Goal: Task Accomplishment & Management: Manage account settings

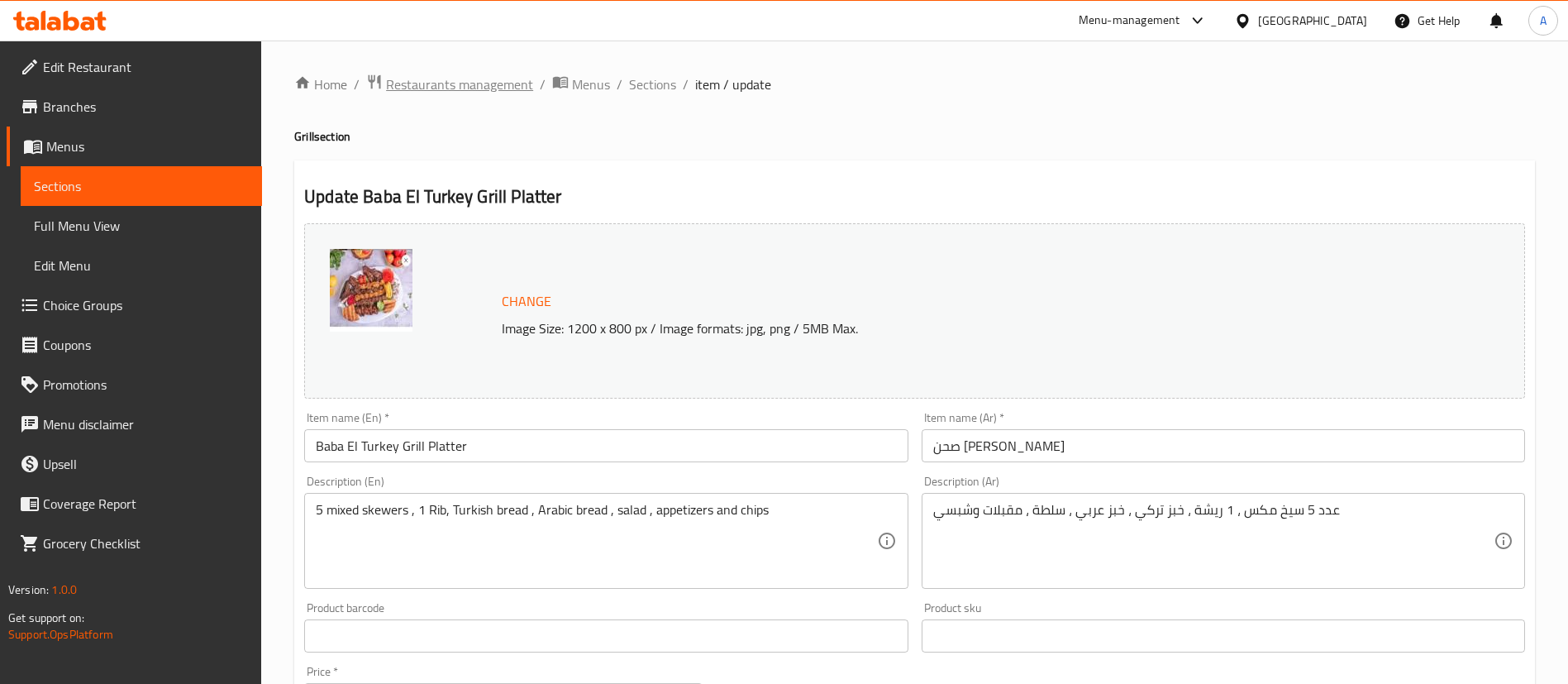
click at [450, 85] on span "Restaurants management" at bounding box center [459, 84] width 147 height 20
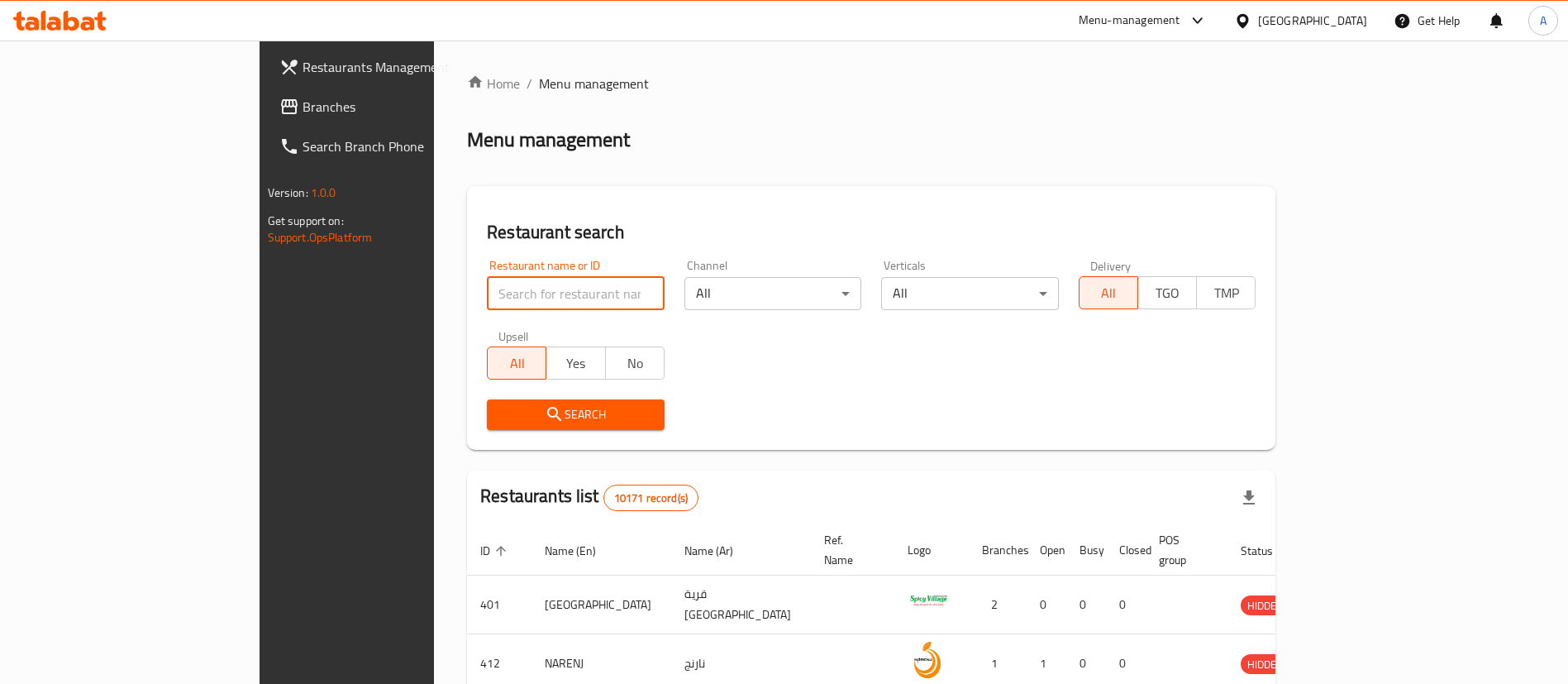
click at [530, 299] on input "search" at bounding box center [575, 294] width 178 height 33
type input "h"
drag, startPoint x: 455, startPoint y: 282, endPoint x: 458, endPoint y: 260, distance: 22.2
click at [487, 282] on input "search" at bounding box center [575, 294] width 178 height 33
type input "wing it"
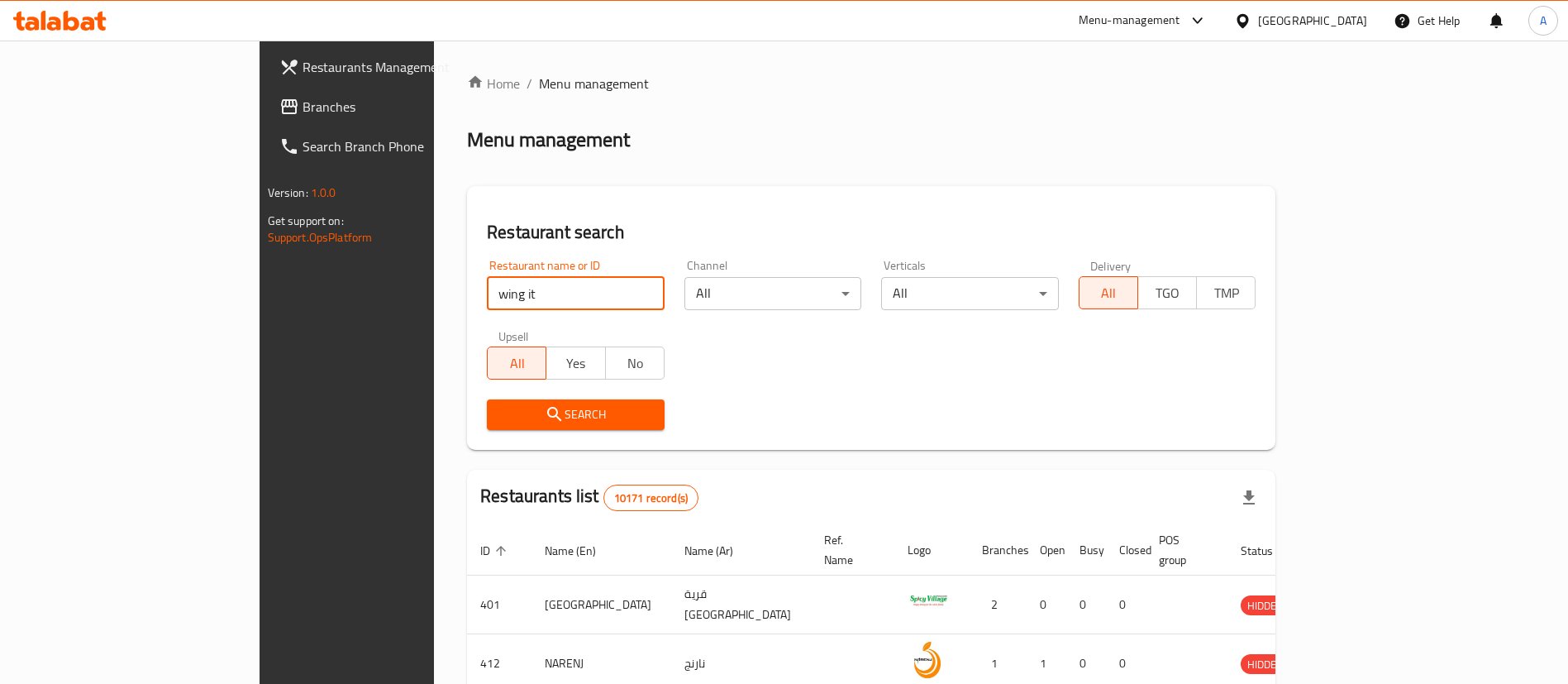
click button "Search" at bounding box center [575, 415] width 178 height 31
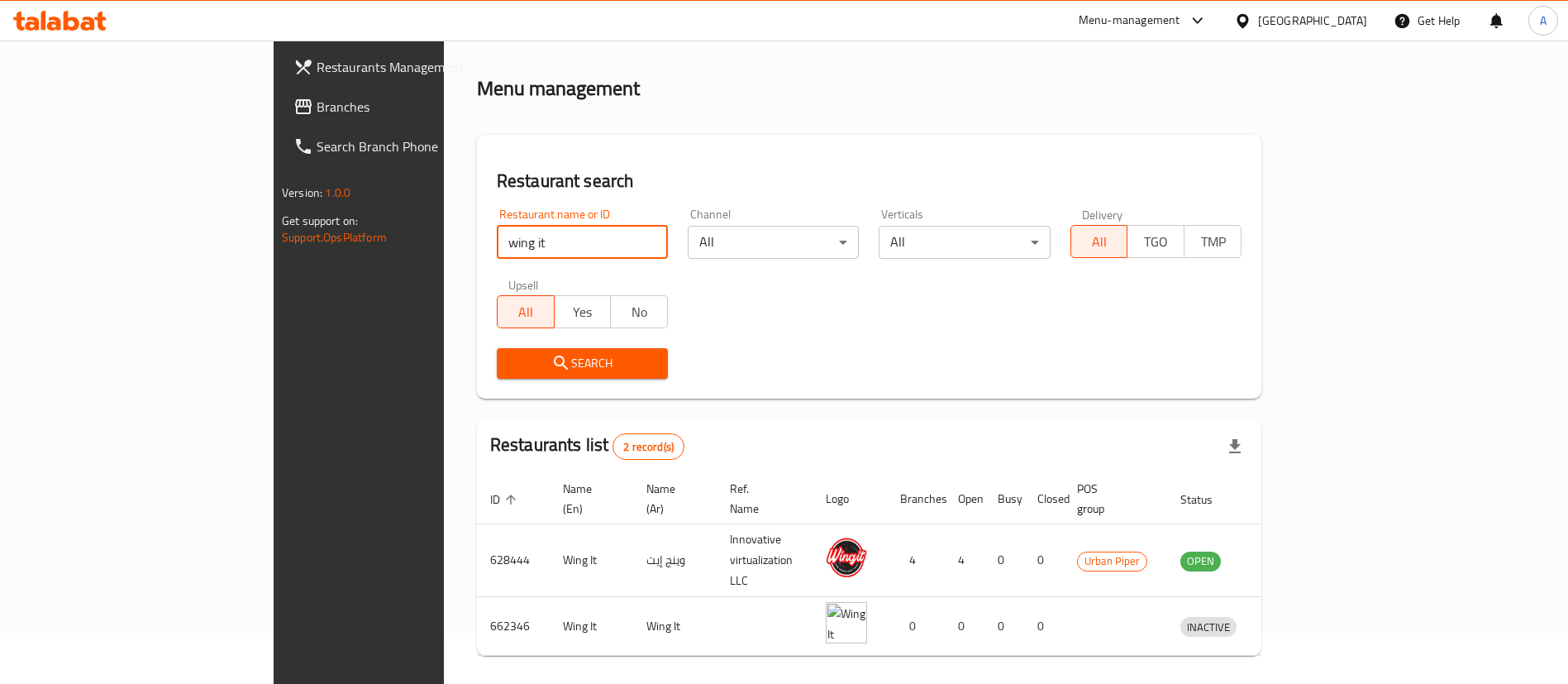
scroll to position [80, 0]
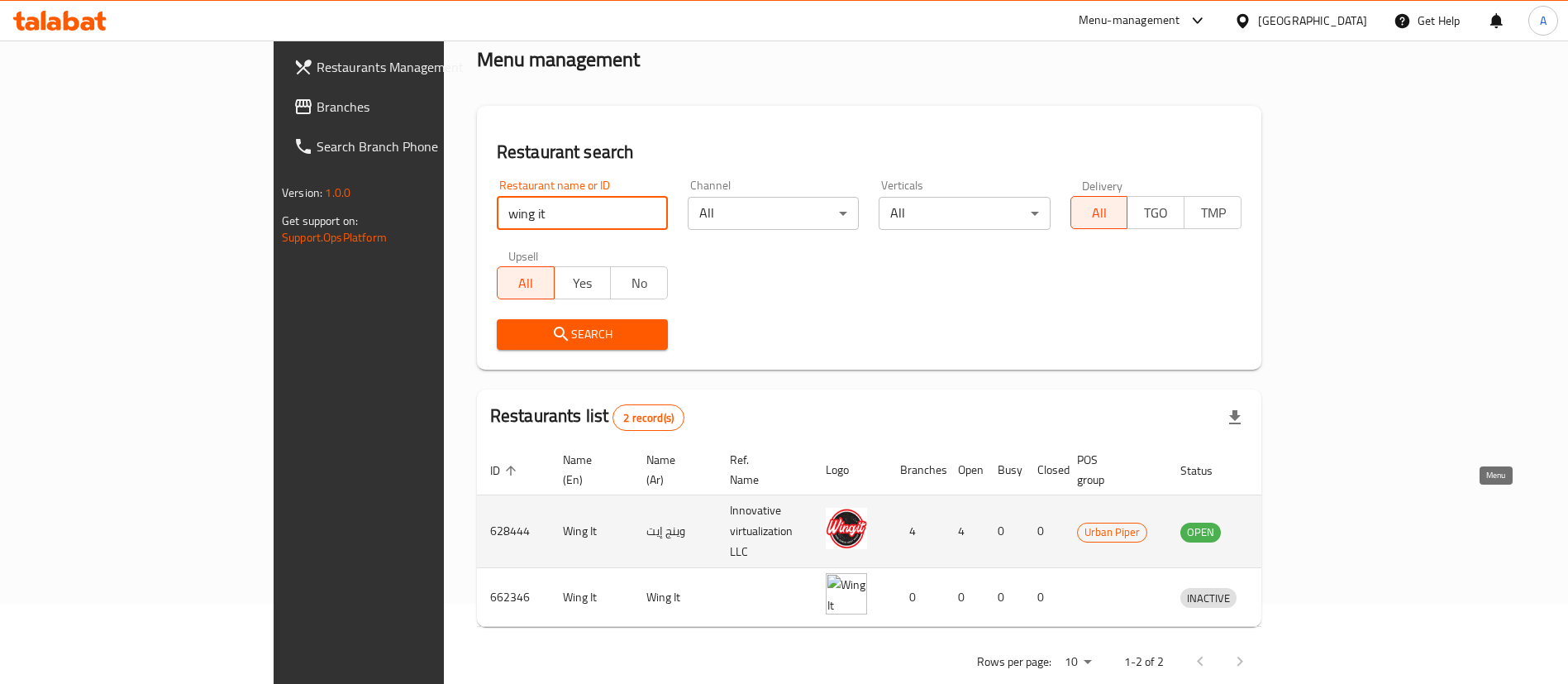
click at [1300, 522] on link "enhanced table" at bounding box center [1285, 532] width 31 height 20
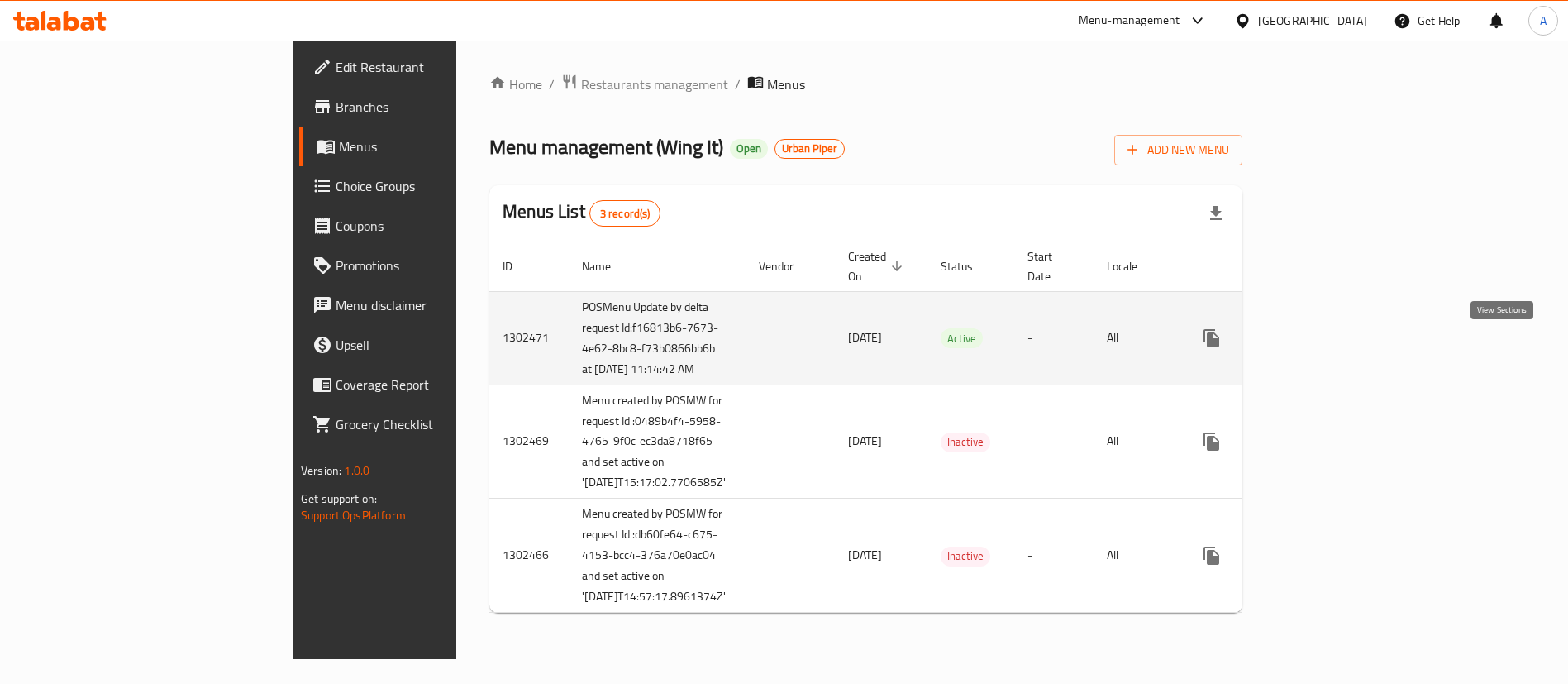
click at [1340, 348] on icon "enhanced table" at bounding box center [1330, 339] width 20 height 20
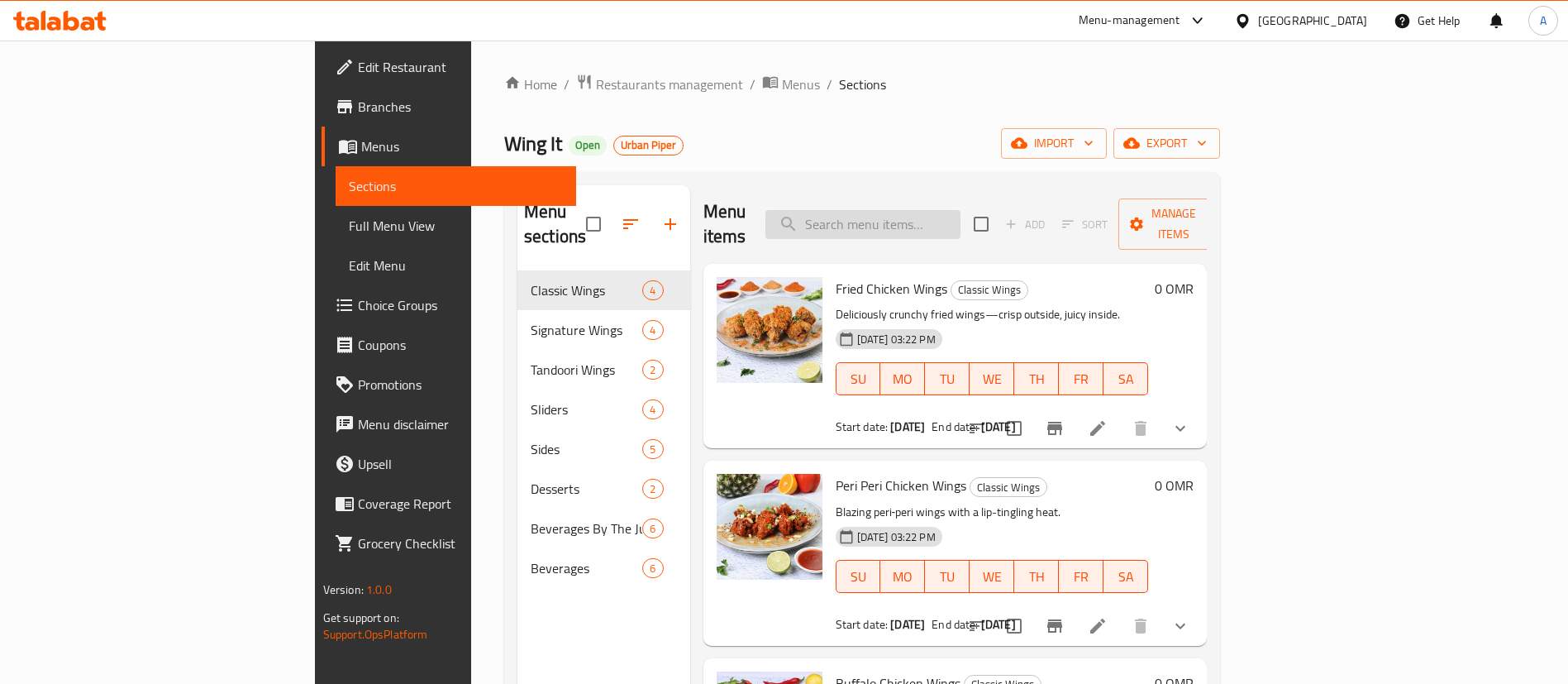
click at [960, 220] on input "search" at bounding box center [863, 224] width 195 height 29
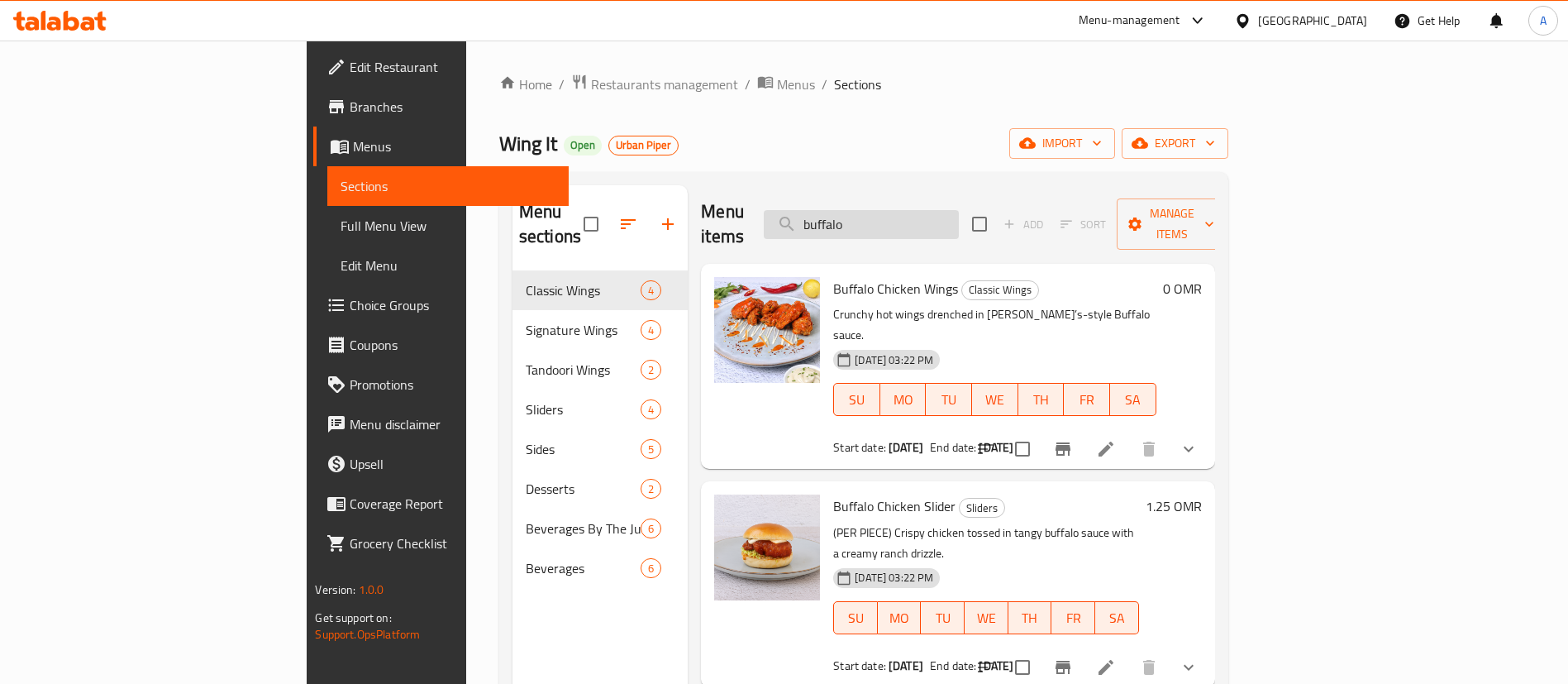
click at [959, 222] on input "buffalo" at bounding box center [861, 224] width 195 height 29
type input "o"
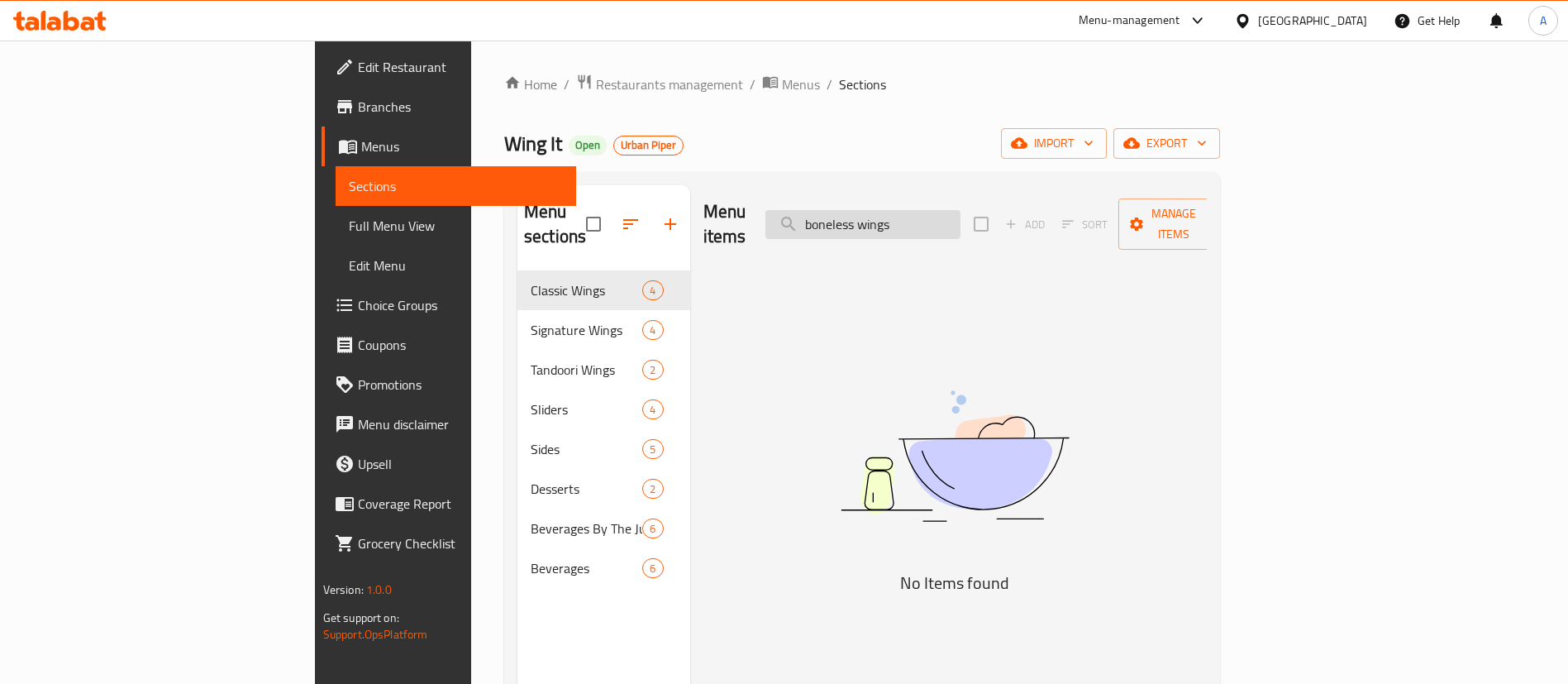
click at [960, 210] on input "boneless wings" at bounding box center [863, 224] width 195 height 29
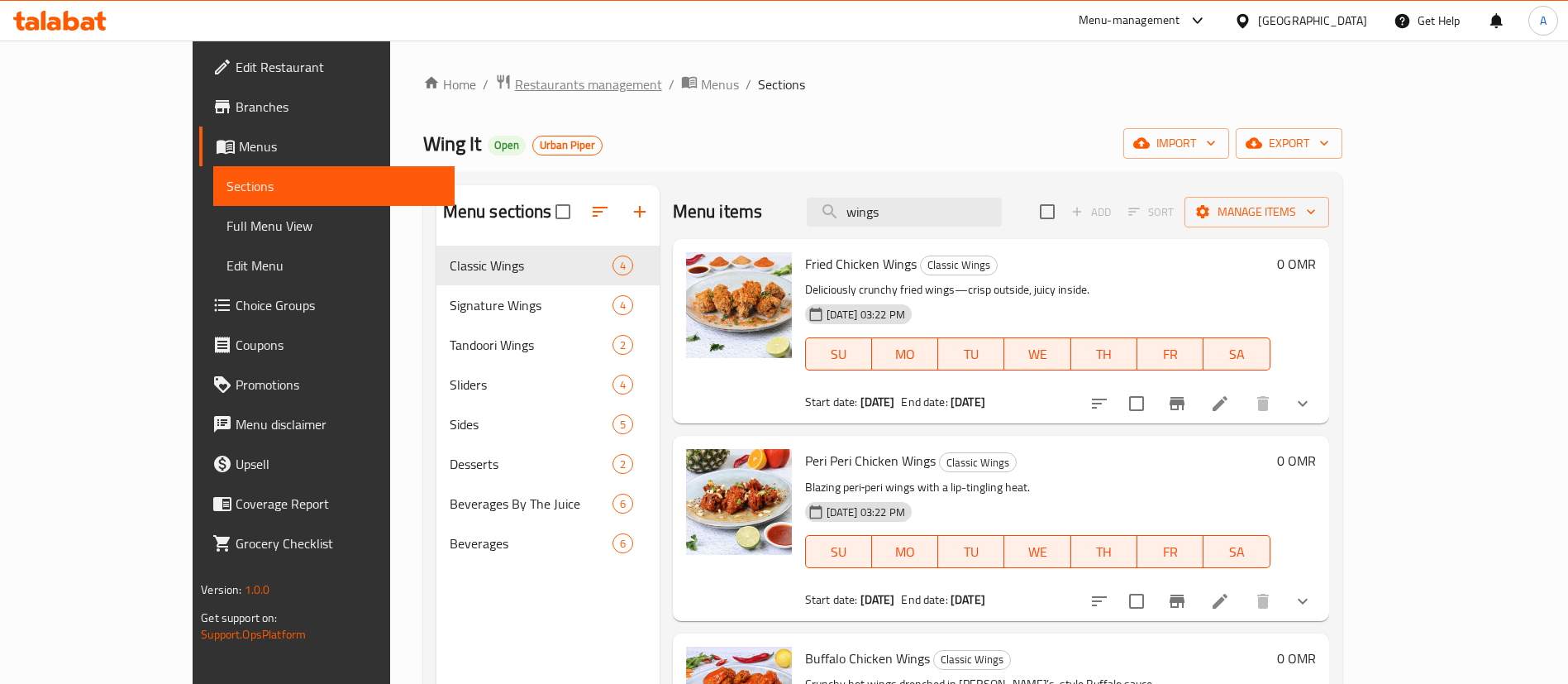
type input "wings"
click at [518, 82] on span "Restaurants management" at bounding box center [589, 84] width 147 height 20
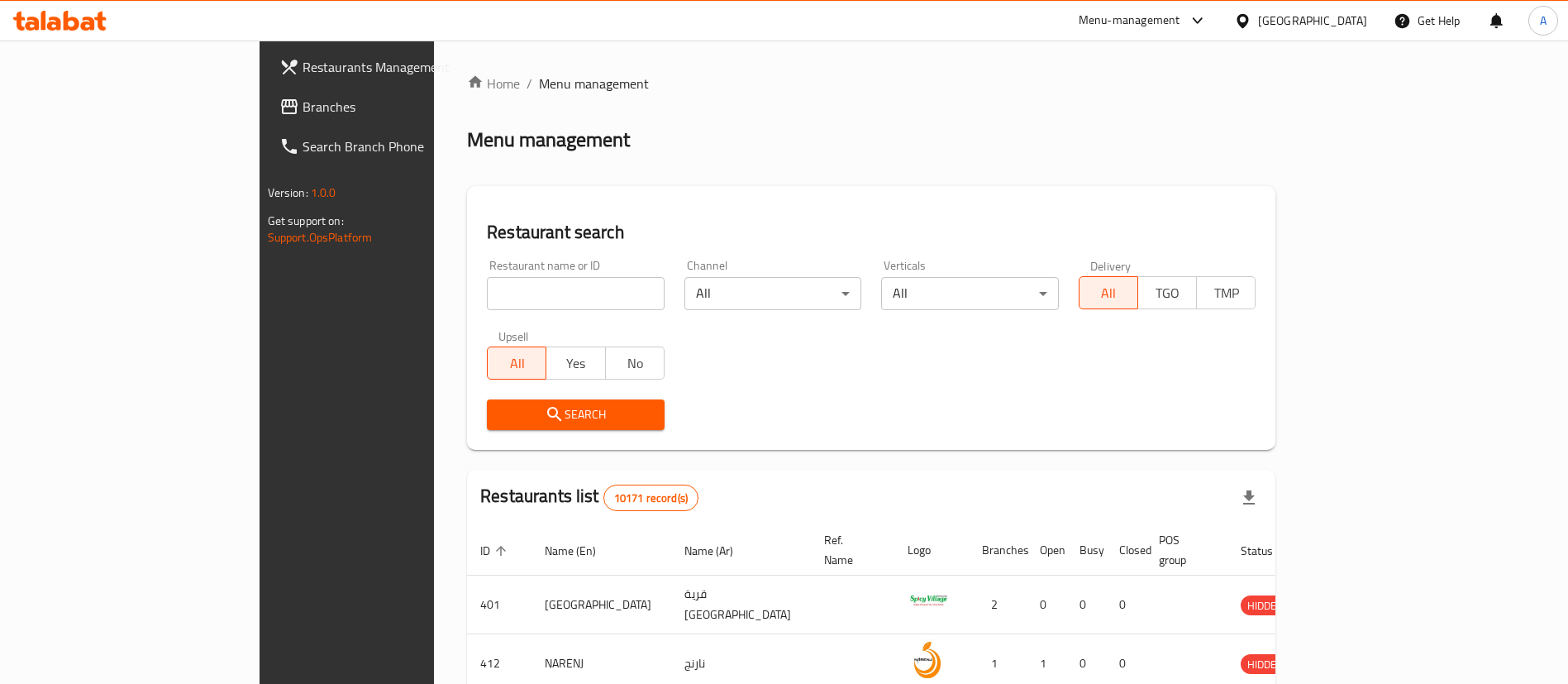
click at [487, 269] on div "Restaurant name or ID Restaurant name or ID" at bounding box center [575, 284] width 178 height 50
click at [487, 277] on input "search" at bounding box center [575, 294] width 178 height 33
type input "buffalo wild wings"
click button "Search" at bounding box center [575, 415] width 178 height 31
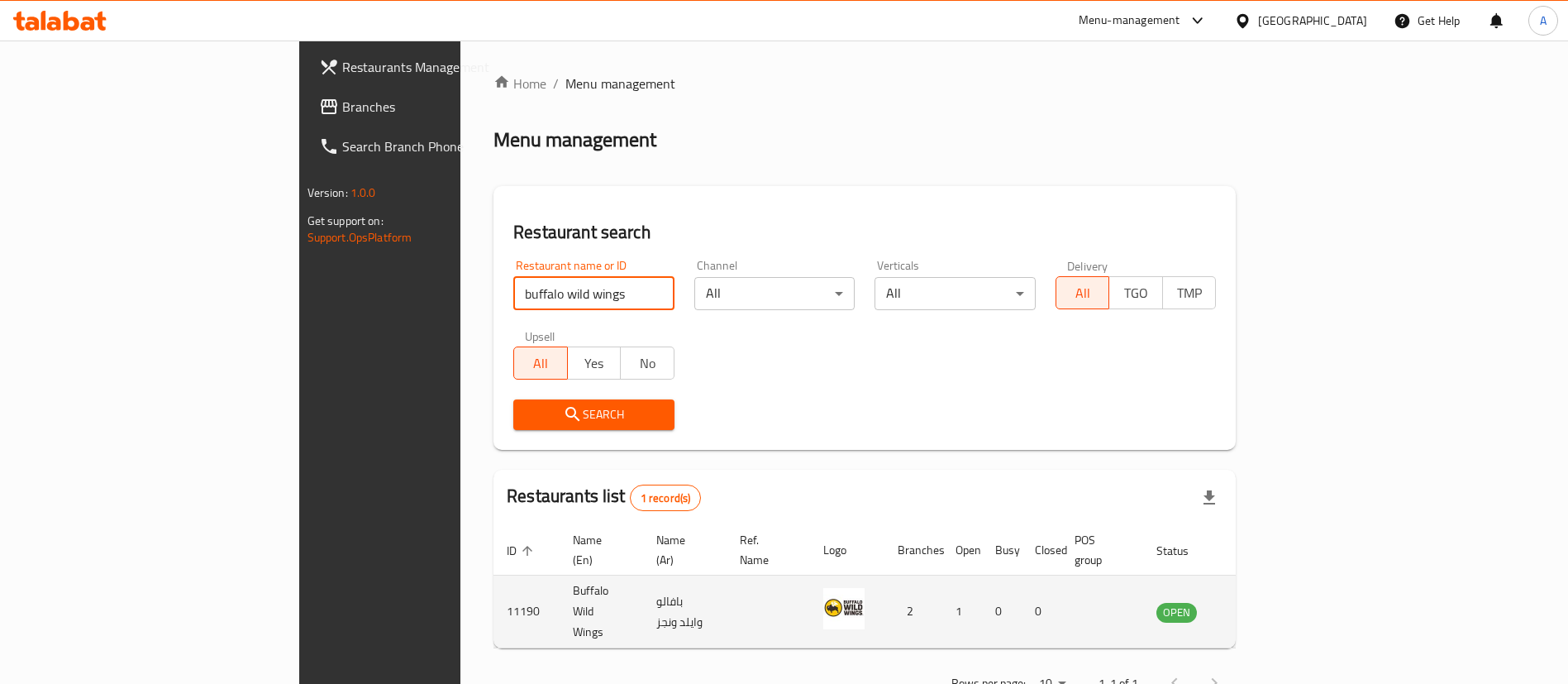
click at [1274, 602] on link "enhanced table" at bounding box center [1258, 612] width 31 height 20
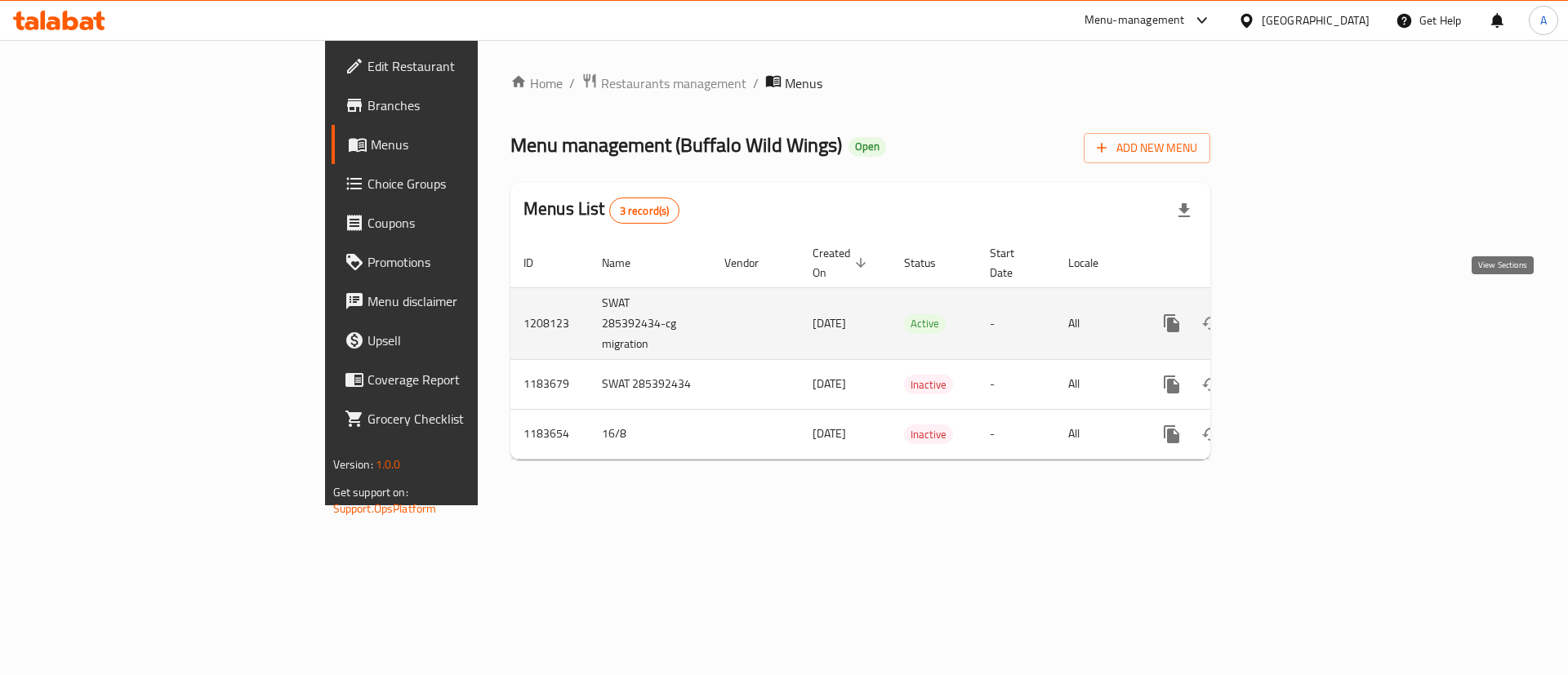
click at [1299, 314] on icon "enhanced table" at bounding box center [1290, 324] width 20 height 20
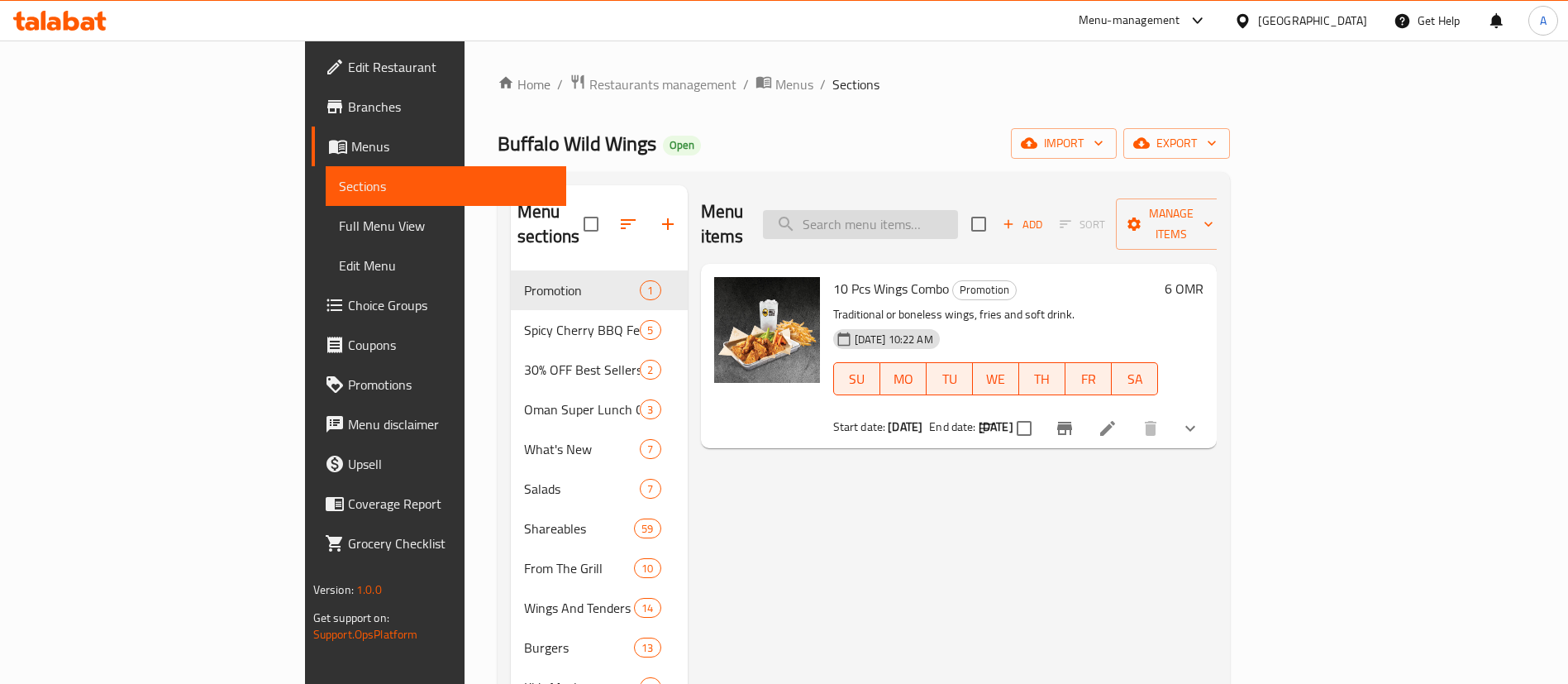
click at [958, 219] on input "search" at bounding box center [860, 224] width 195 height 29
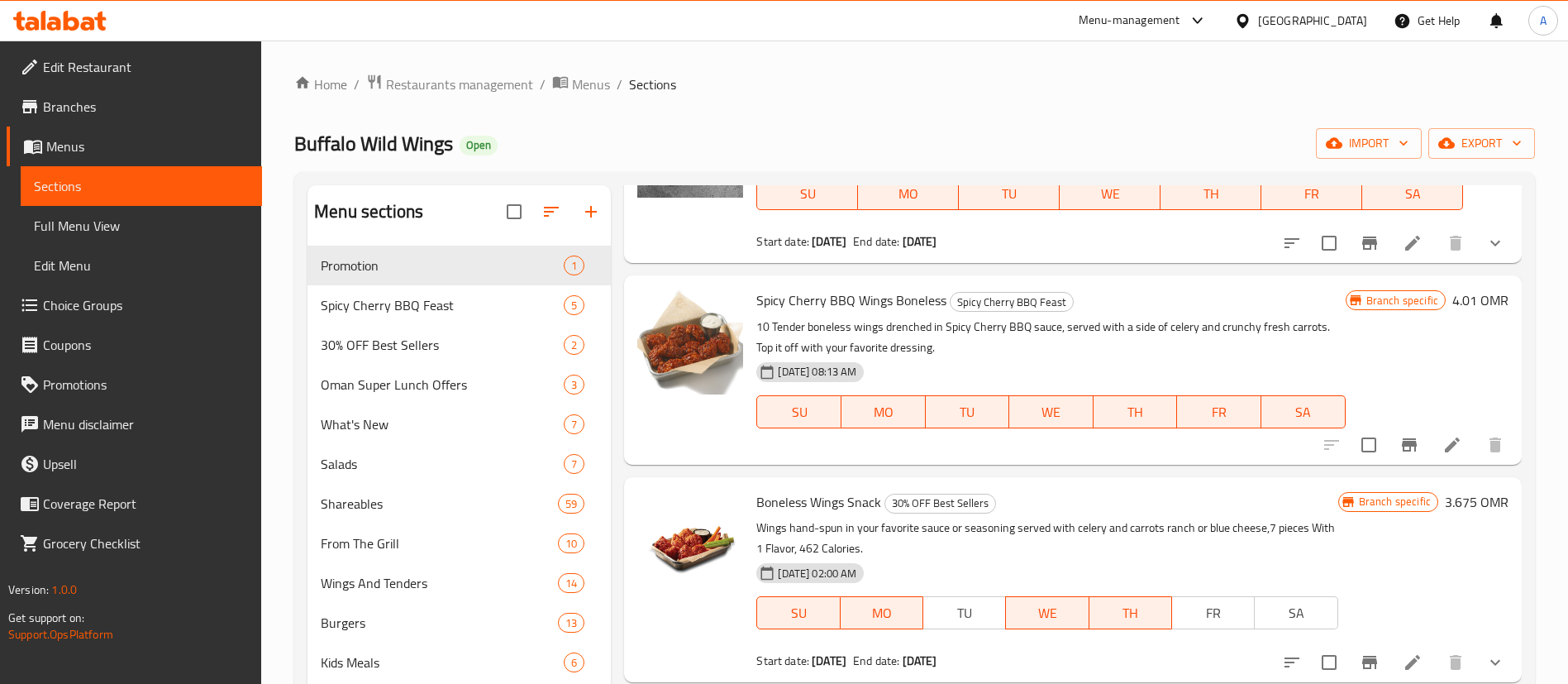
scroll to position [191, 0]
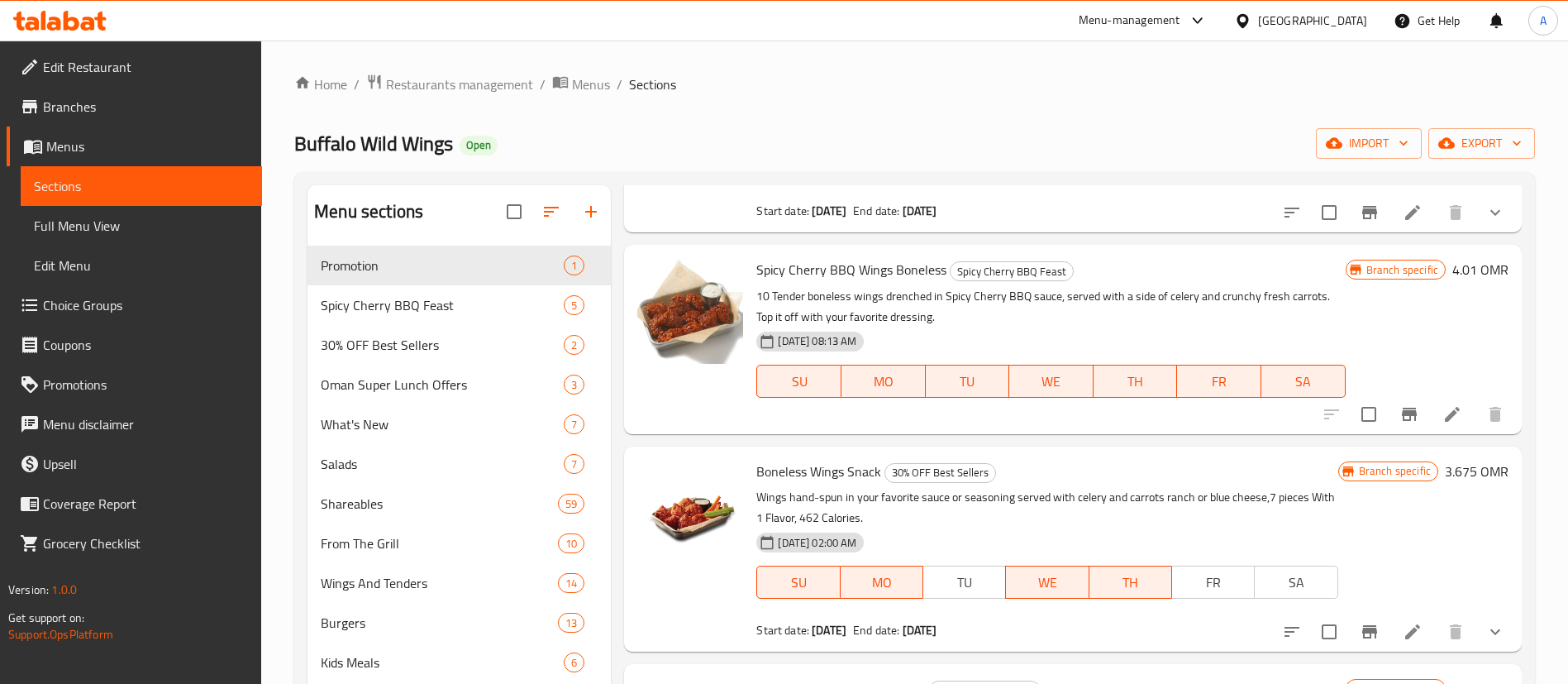
type input "boneless"
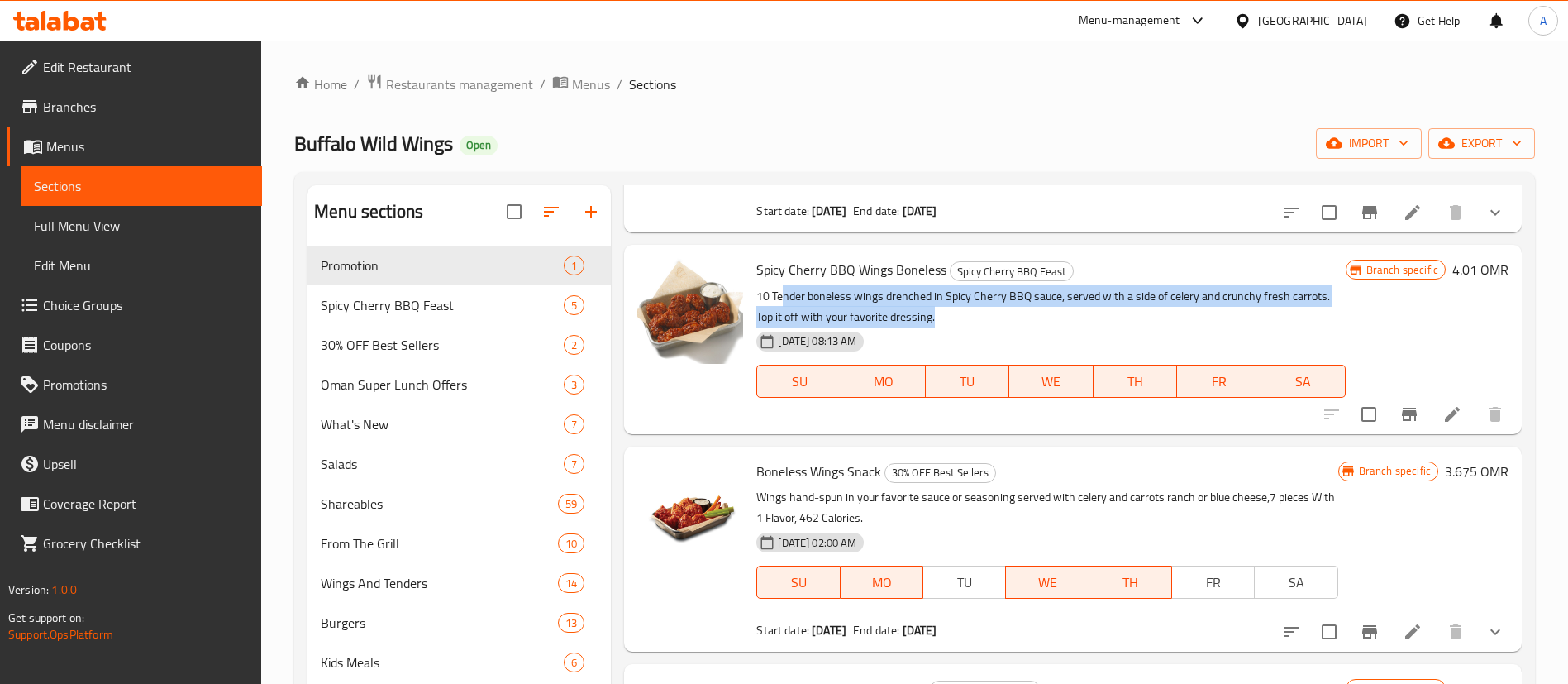
drag, startPoint x: 780, startPoint y: 296, endPoint x: 1064, endPoint y: 313, distance: 284.5
click at [1061, 313] on p "10 Tender boneless wings drenched in Spicy Cherry BBQ sauce, served with a side…" at bounding box center [1050, 307] width 589 height 42
click at [1064, 313] on p "10 Tender boneless wings drenched in Spicy Cherry BBQ sauce, served with a side…" at bounding box center [1050, 307] width 589 height 42
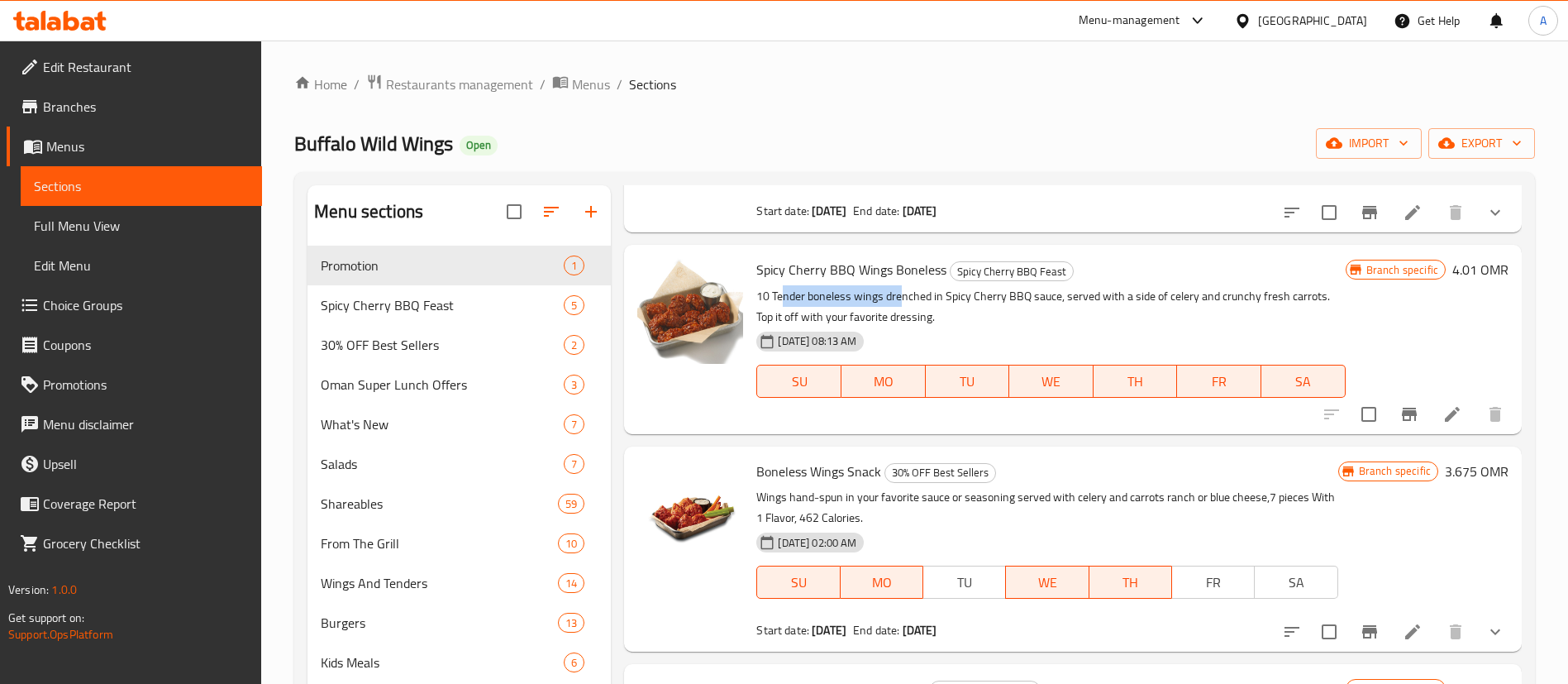
drag, startPoint x: 783, startPoint y: 305, endPoint x: 904, endPoint y: 304, distance: 121.0
click at [904, 304] on p "10 Tender boneless wings drenched in Spicy Cherry BBQ sauce, served with a side…" at bounding box center [1050, 307] width 589 height 42
click at [1049, 332] on div "[DATE] 08:13 AM SU MO TU WE TH FR SA" at bounding box center [1050, 370] width 602 height 89
click at [1445, 420] on icon at bounding box center [1452, 415] width 15 height 15
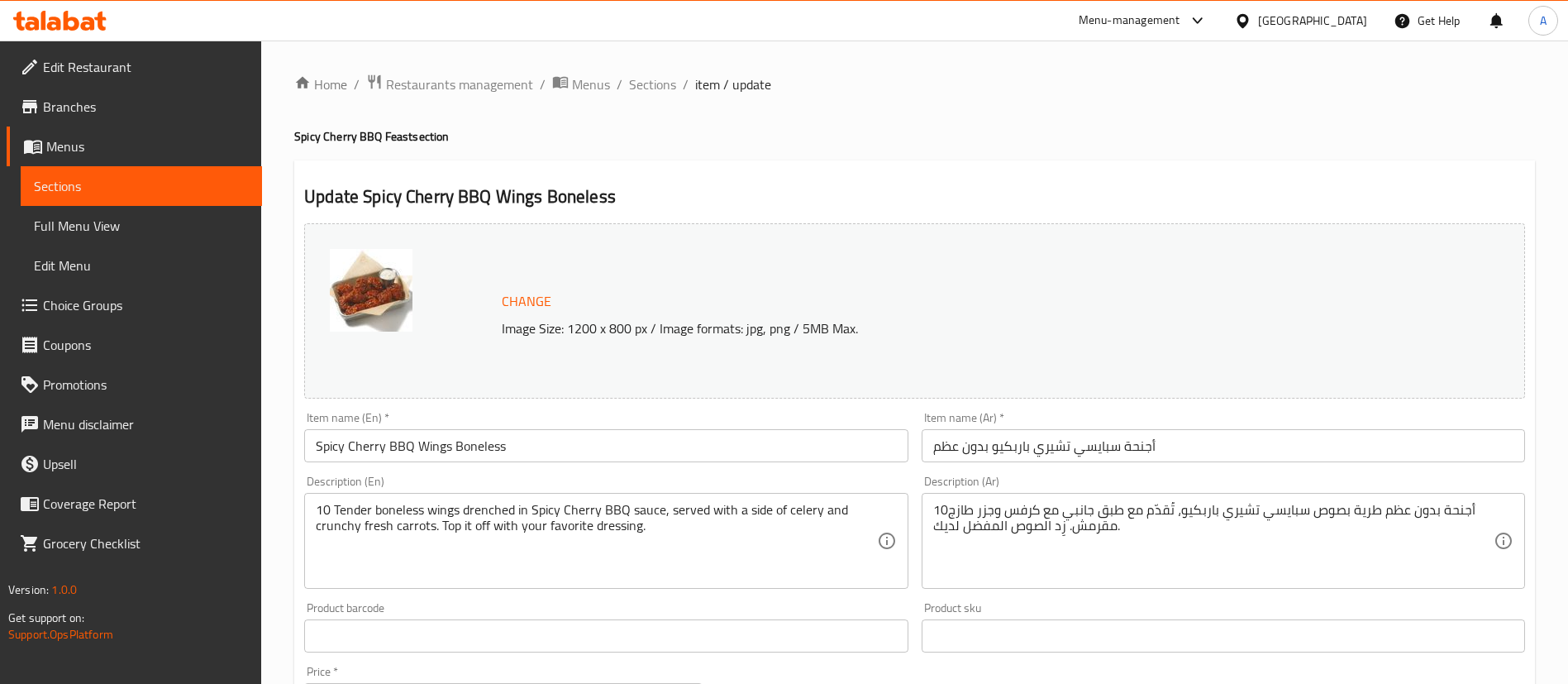
click at [383, 281] on img at bounding box center [371, 289] width 83 height 83
click at [655, 81] on span "Sections" at bounding box center [653, 84] width 48 height 20
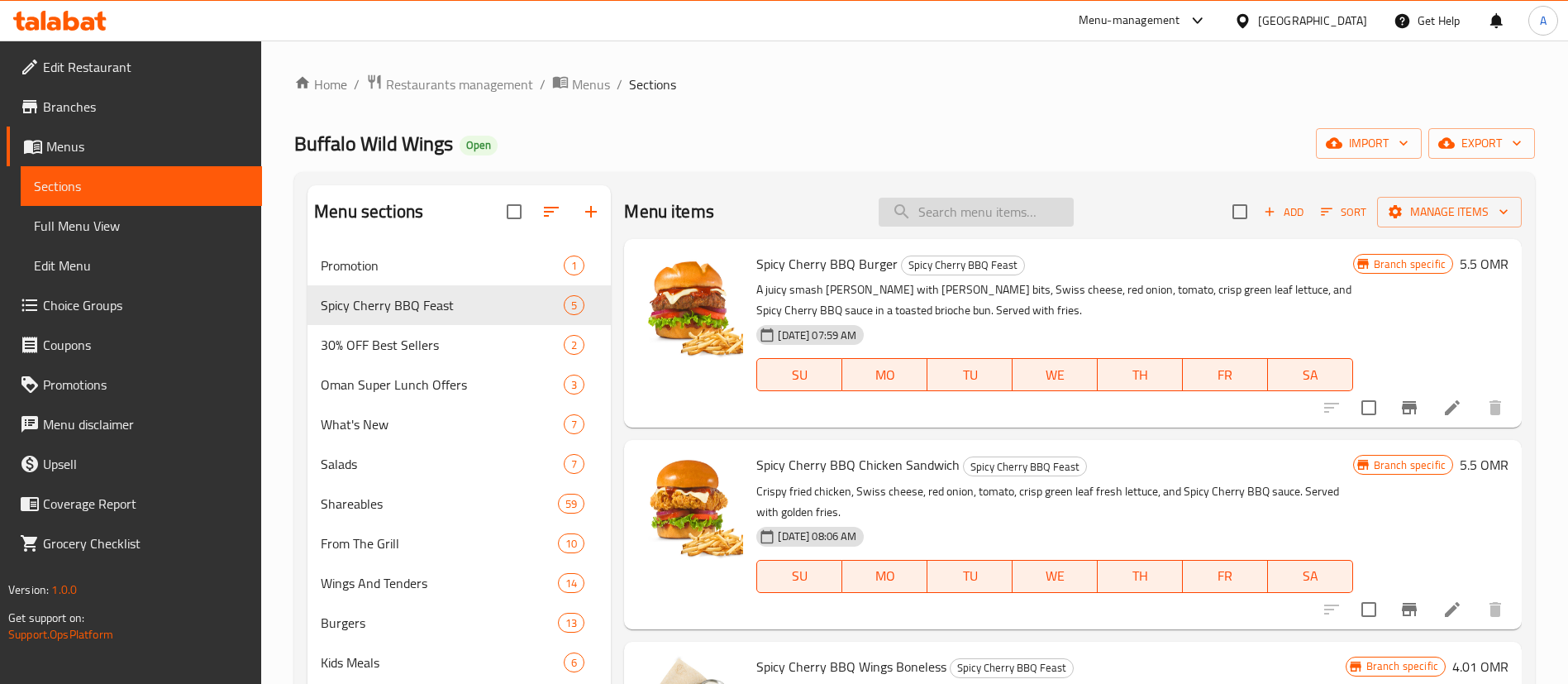
click at [931, 201] on input "search" at bounding box center [976, 212] width 195 height 29
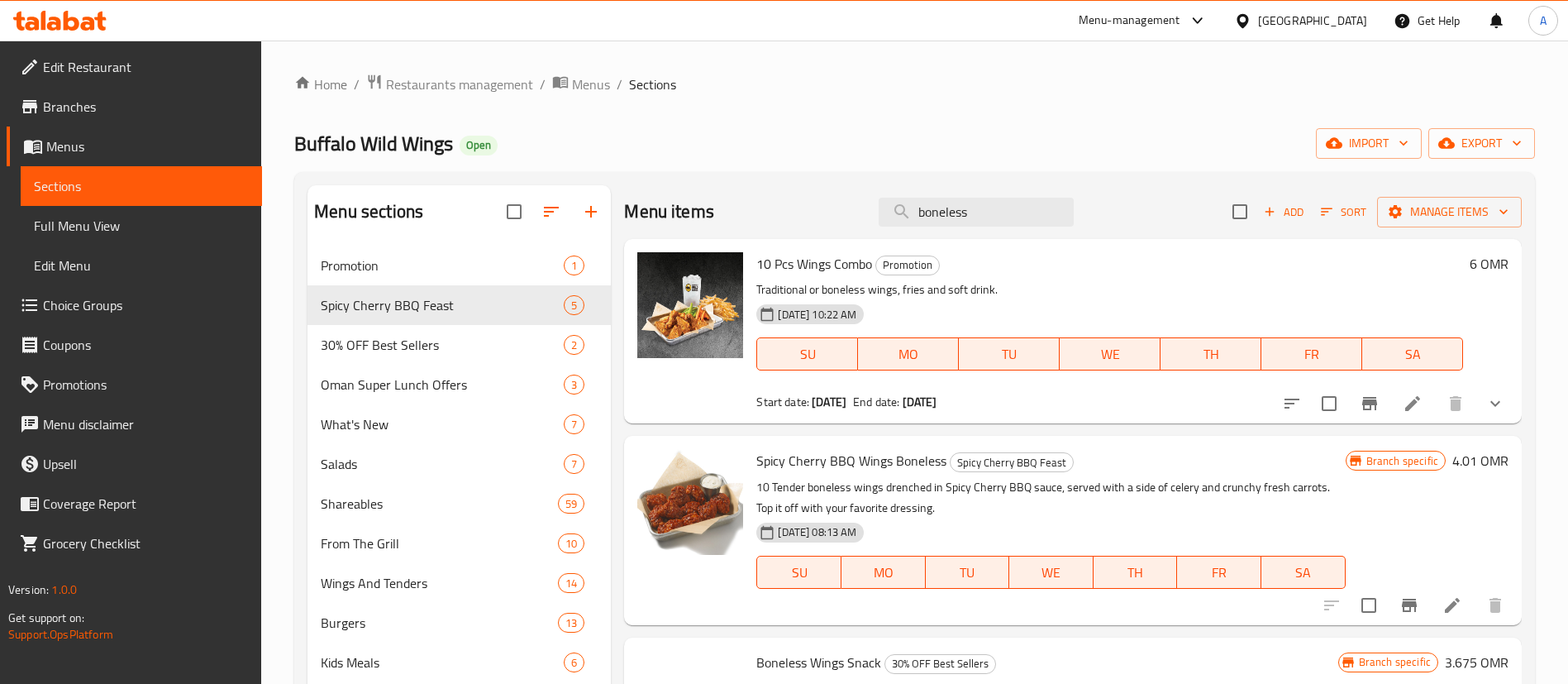
scroll to position [248, 0]
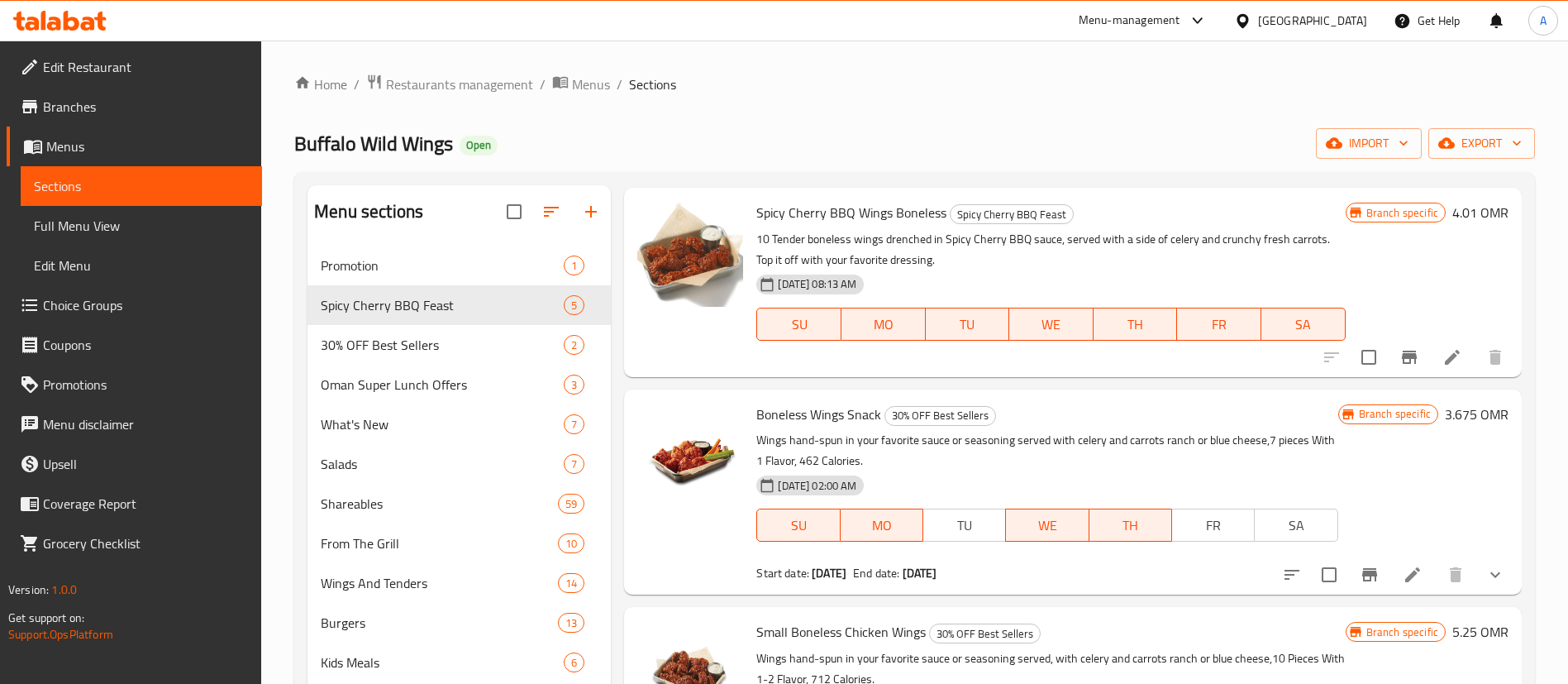
type input "boneless"
click at [453, 94] on span "Restaurants management" at bounding box center [459, 84] width 147 height 20
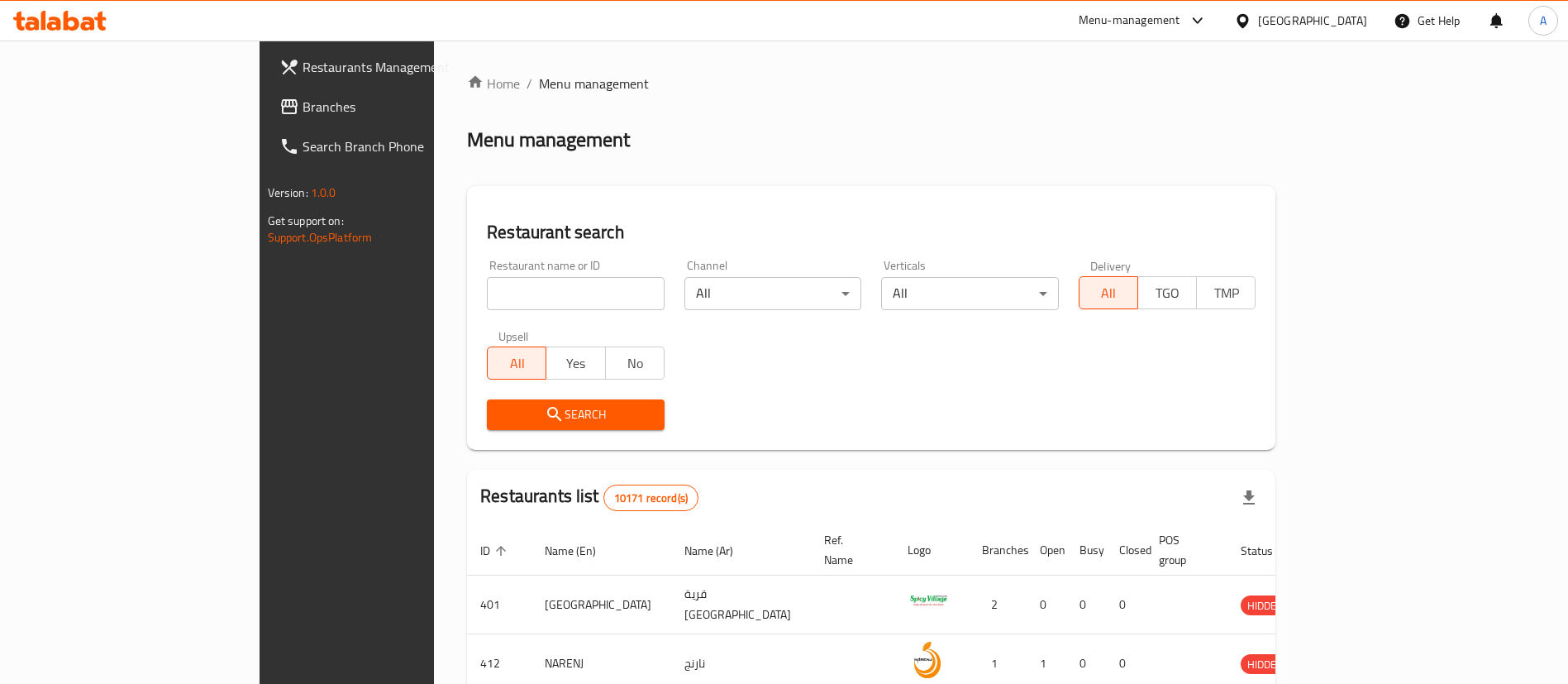
click at [487, 284] on input "search" at bounding box center [575, 294] width 178 height 33
click at [774, 264] on div "Channel All ​" at bounding box center [773, 284] width 178 height 50
click at [506, 291] on input "search" at bounding box center [575, 294] width 178 height 33
type input "wings"
click button "Search" at bounding box center [575, 415] width 178 height 31
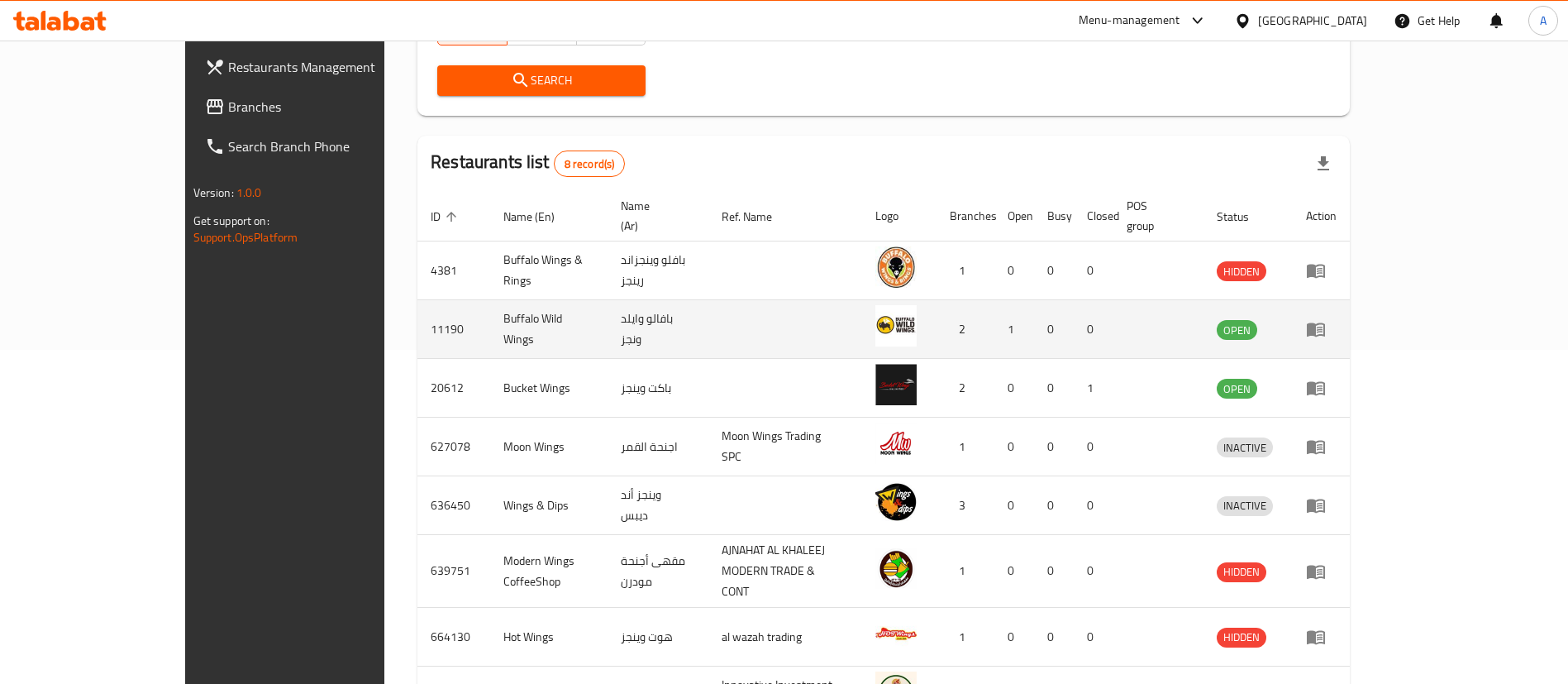
scroll to position [372, 0]
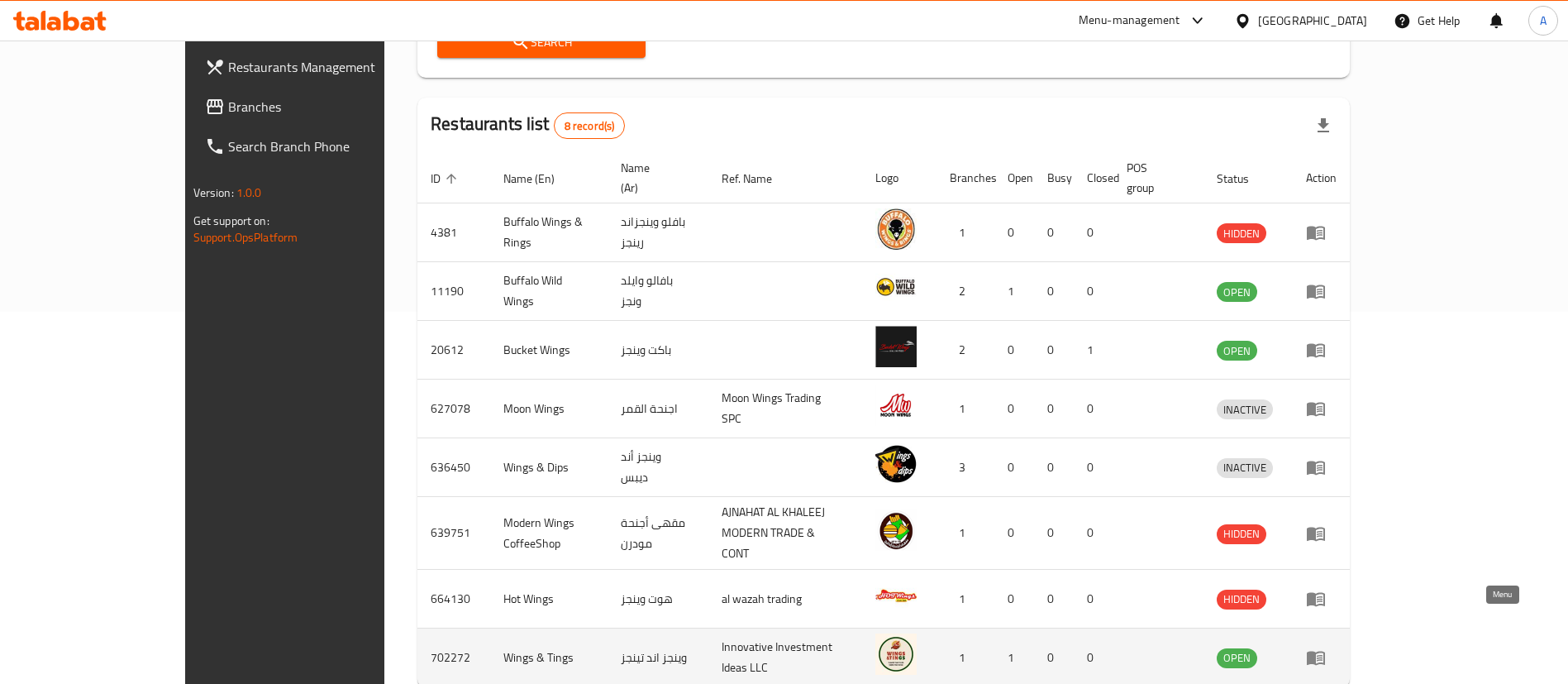
click at [1325, 651] on icon "enhanced table" at bounding box center [1316, 658] width 18 height 14
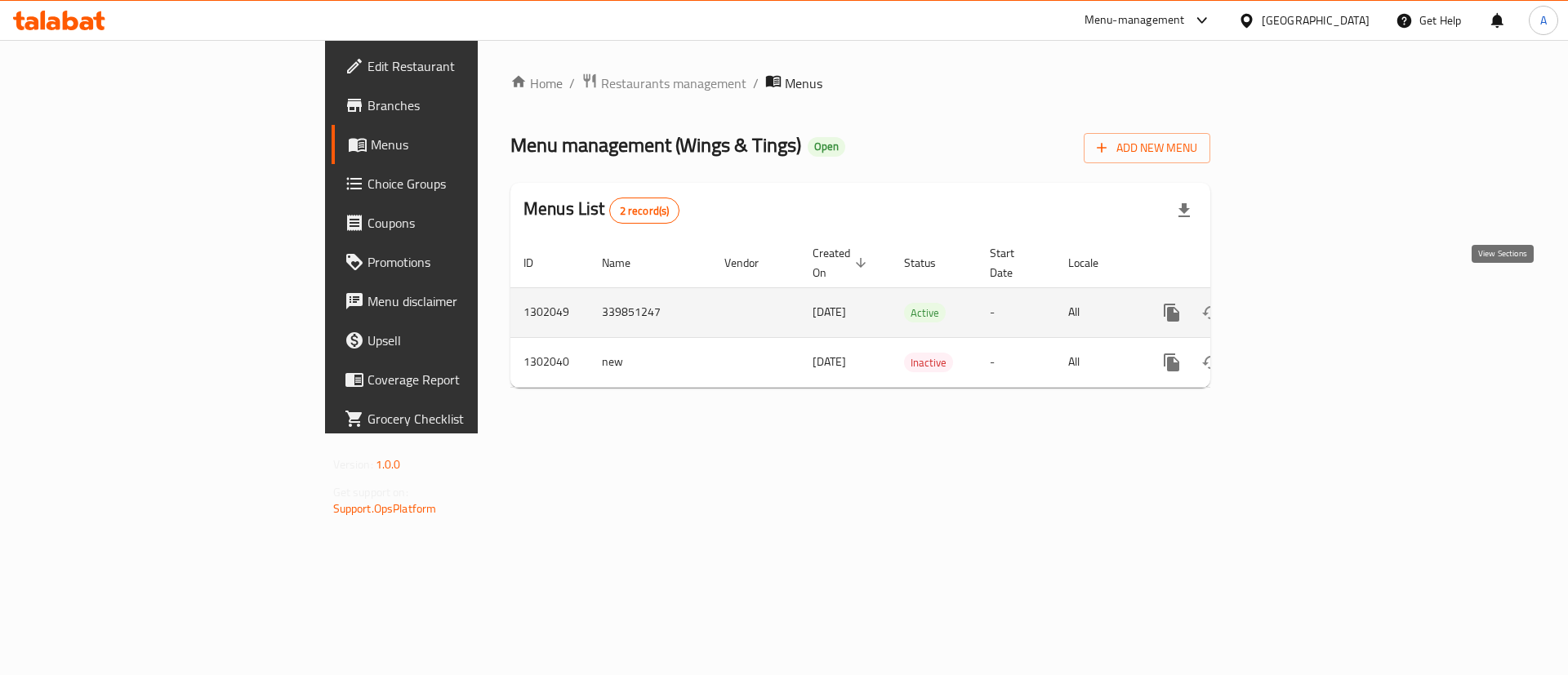
click at [1309, 298] on link "enhanced table" at bounding box center [1290, 313] width 40 height 40
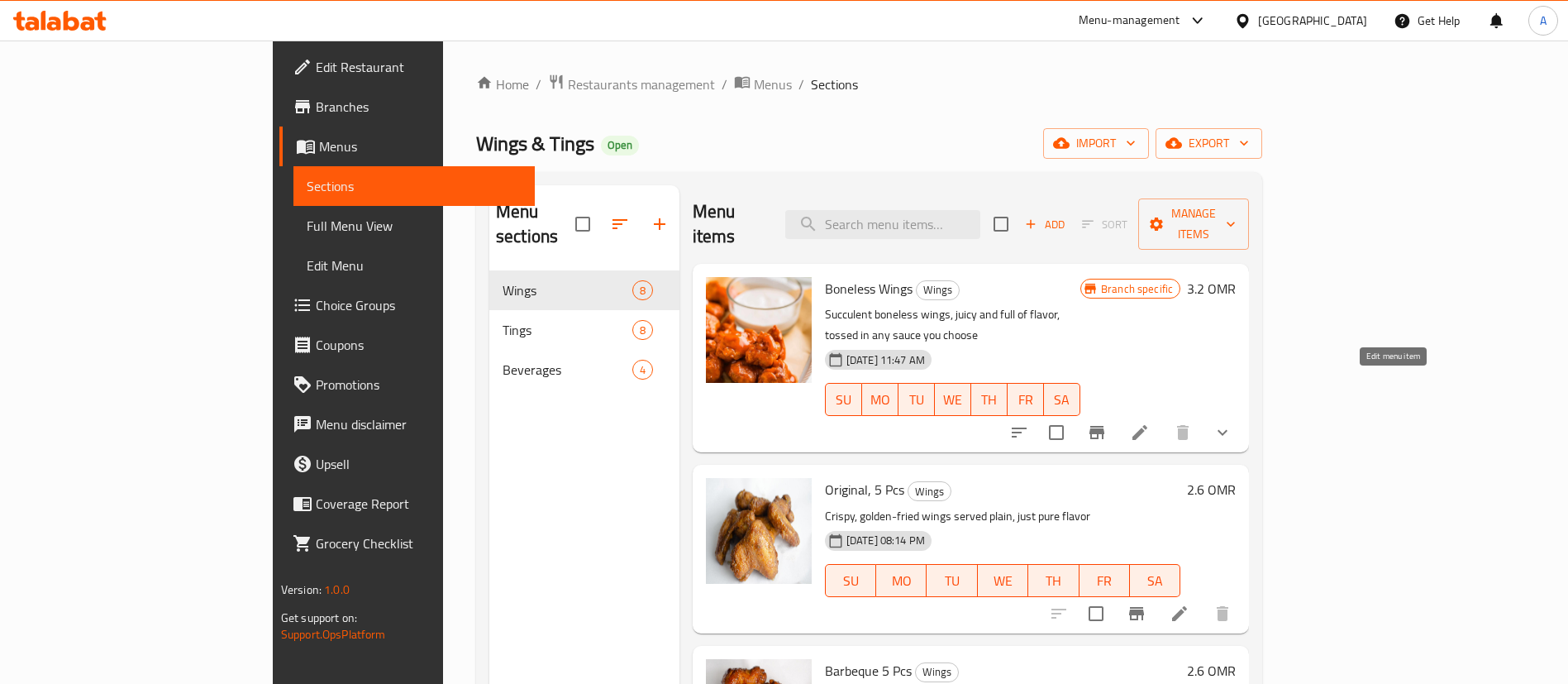
click at [1147, 425] on icon at bounding box center [1140, 433] width 15 height 15
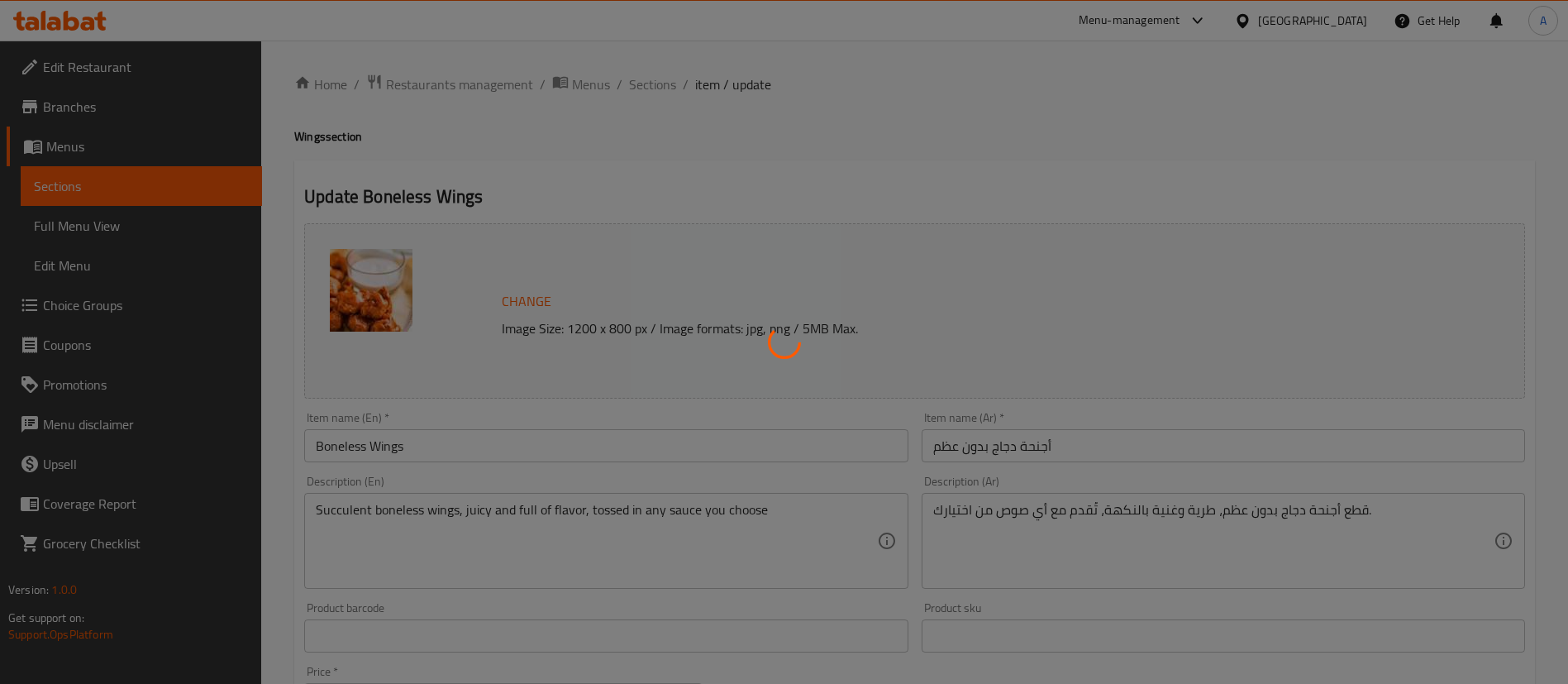
type input "اختيار الصلصة"
type input "1"
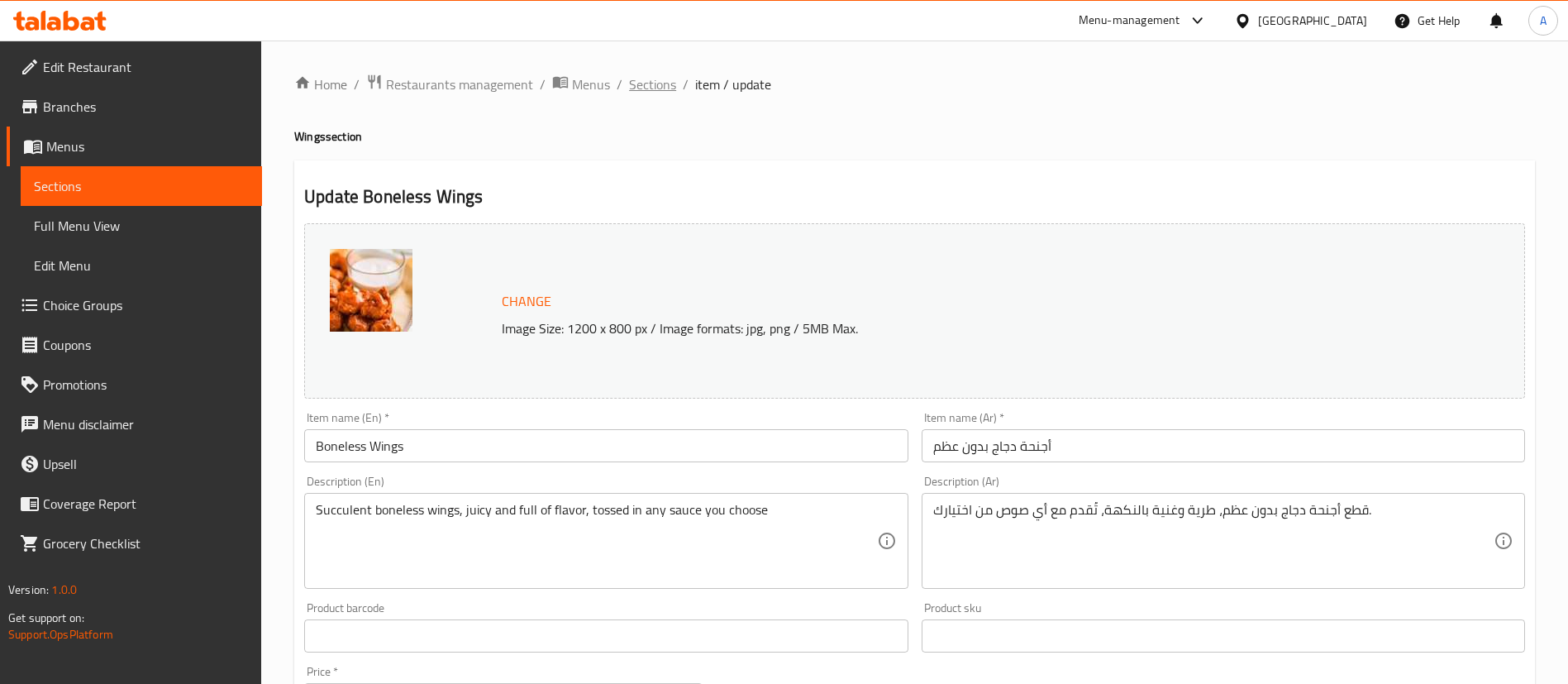
click at [658, 88] on span "Sections" at bounding box center [653, 84] width 48 height 20
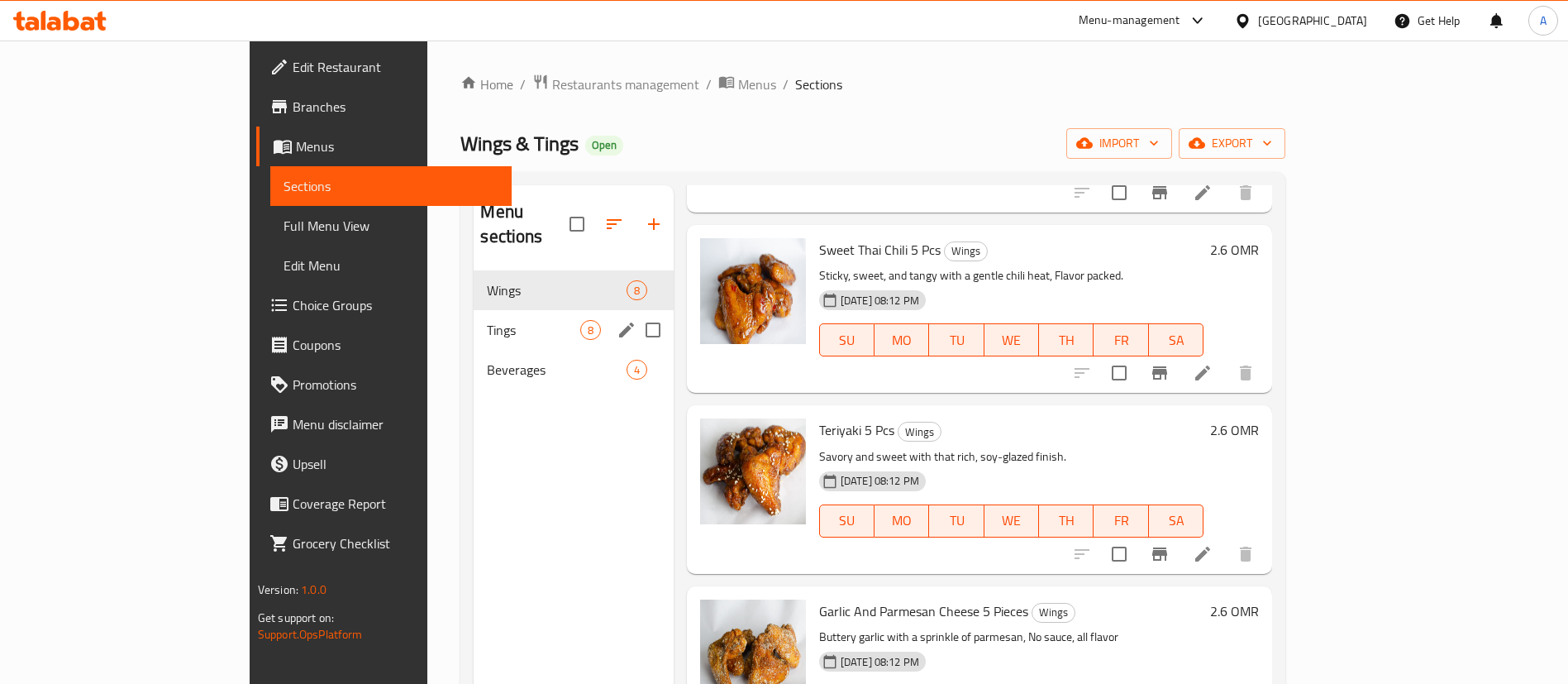
click at [473, 321] on div "Tings 8" at bounding box center [573, 330] width 199 height 40
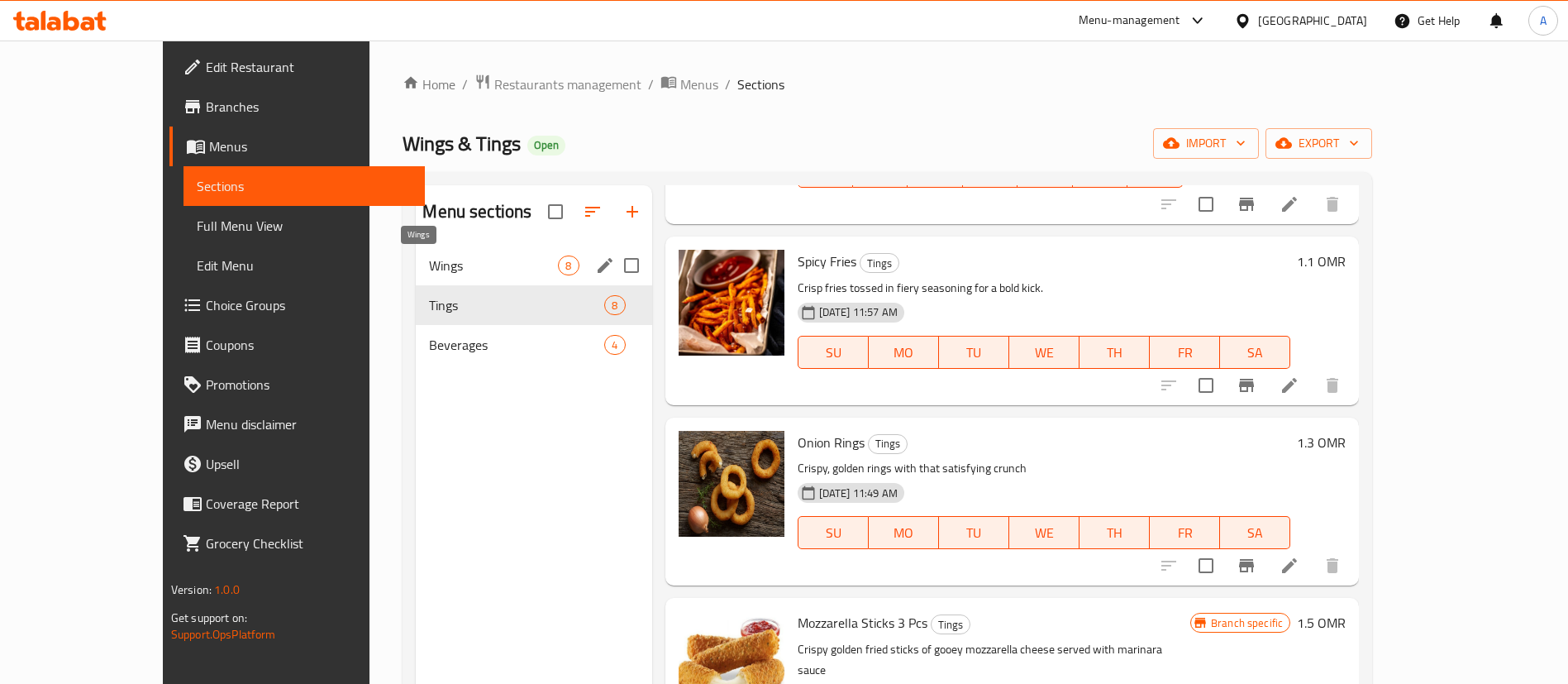
click at [461, 273] on span "Wings" at bounding box center [493, 265] width 129 height 20
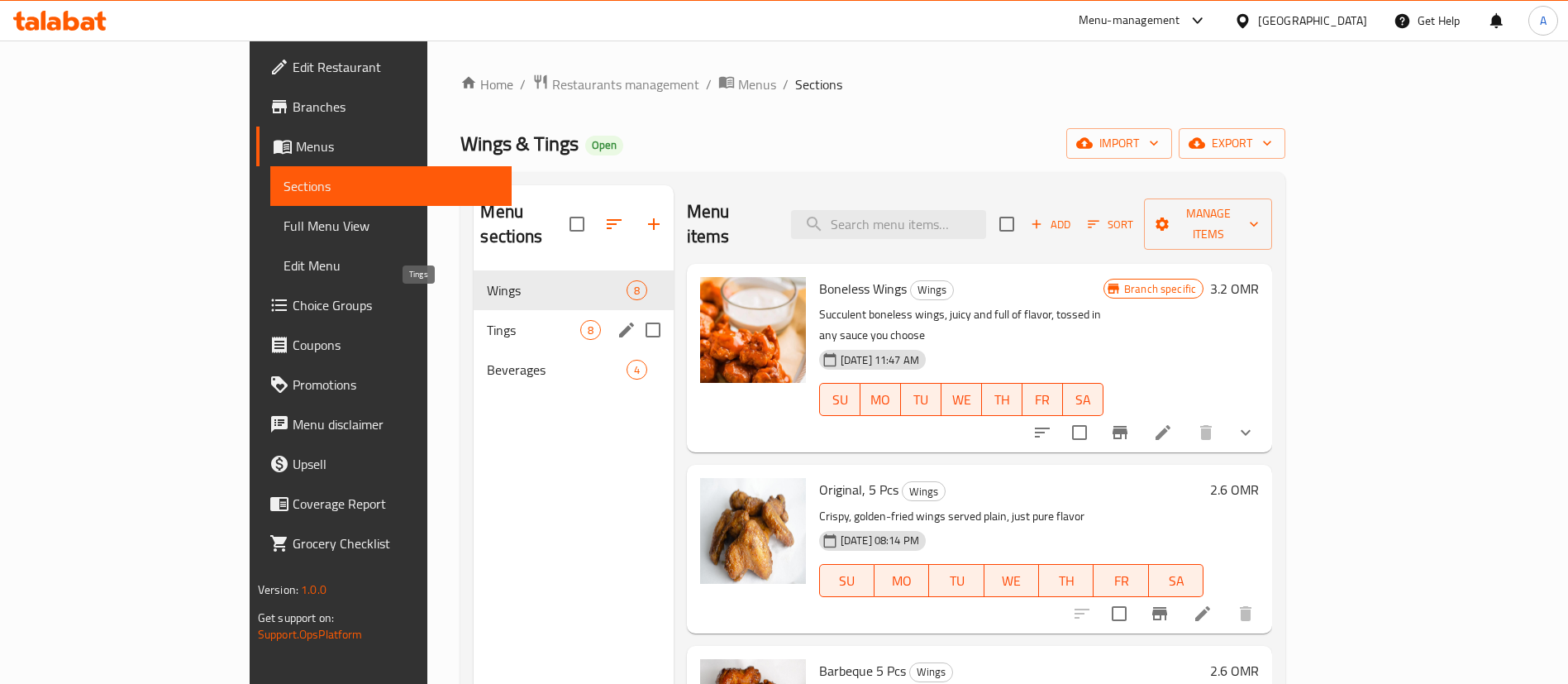
click at [487, 320] on span "Tings" at bounding box center [533, 330] width 93 height 20
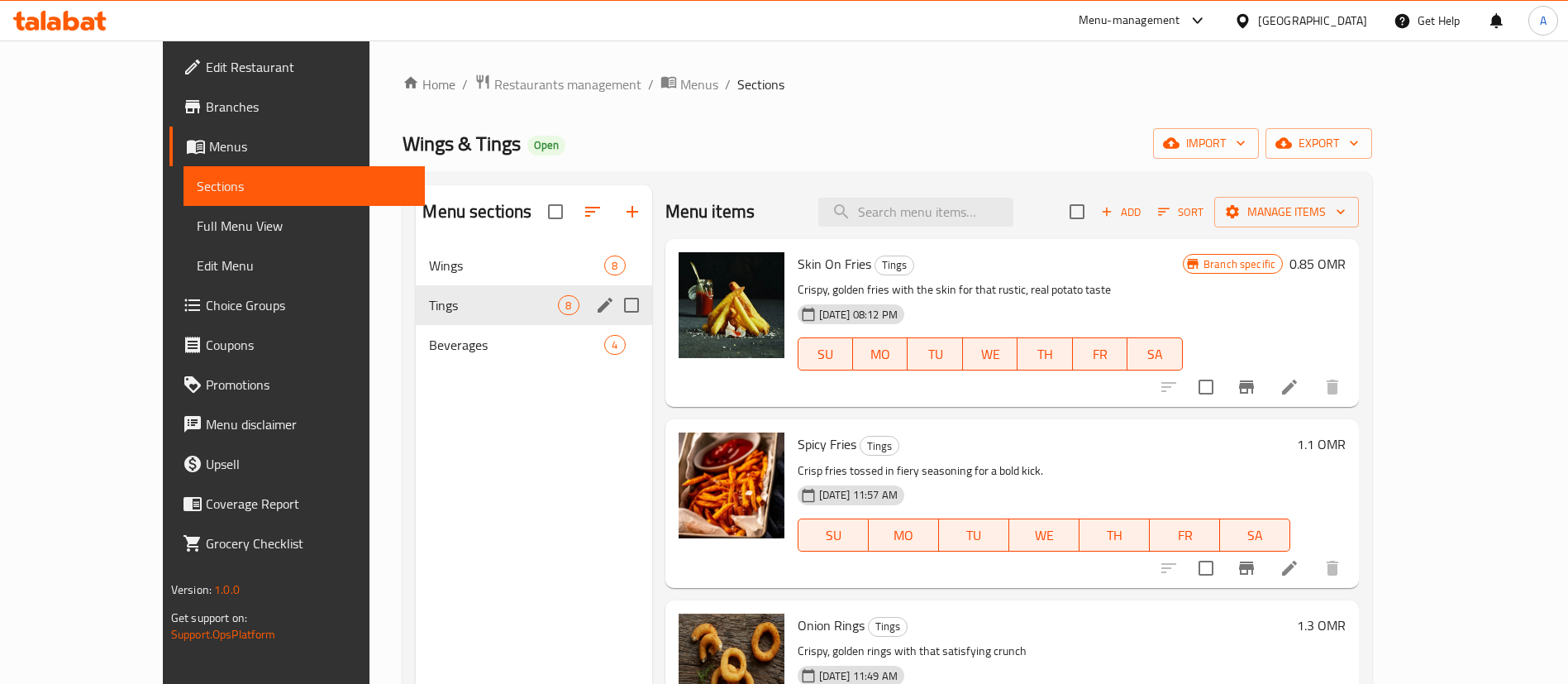
click at [427, 280] on div "Wings 8" at bounding box center [534, 265] width 236 height 40
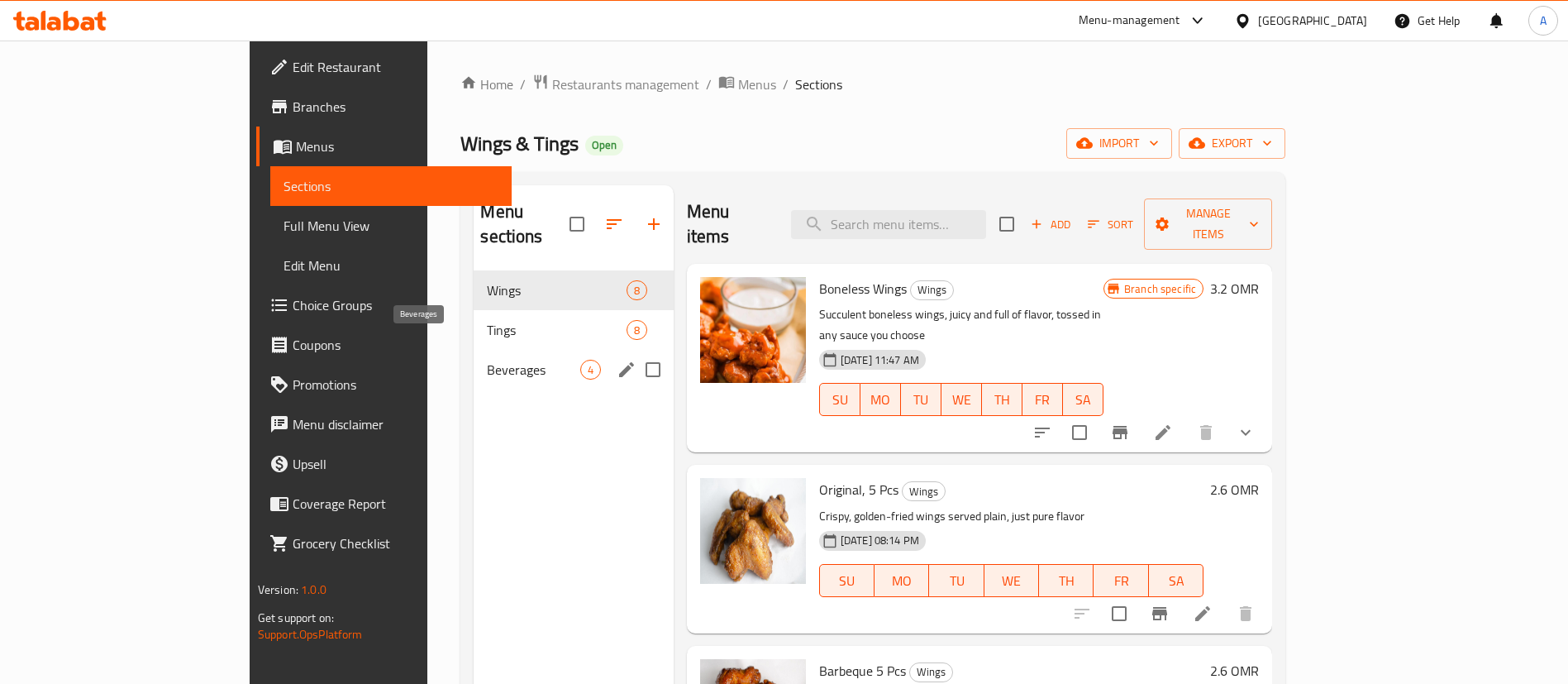
click at [473, 319] on div "Tings 8" at bounding box center [573, 330] width 199 height 40
